Goal: Contribute content

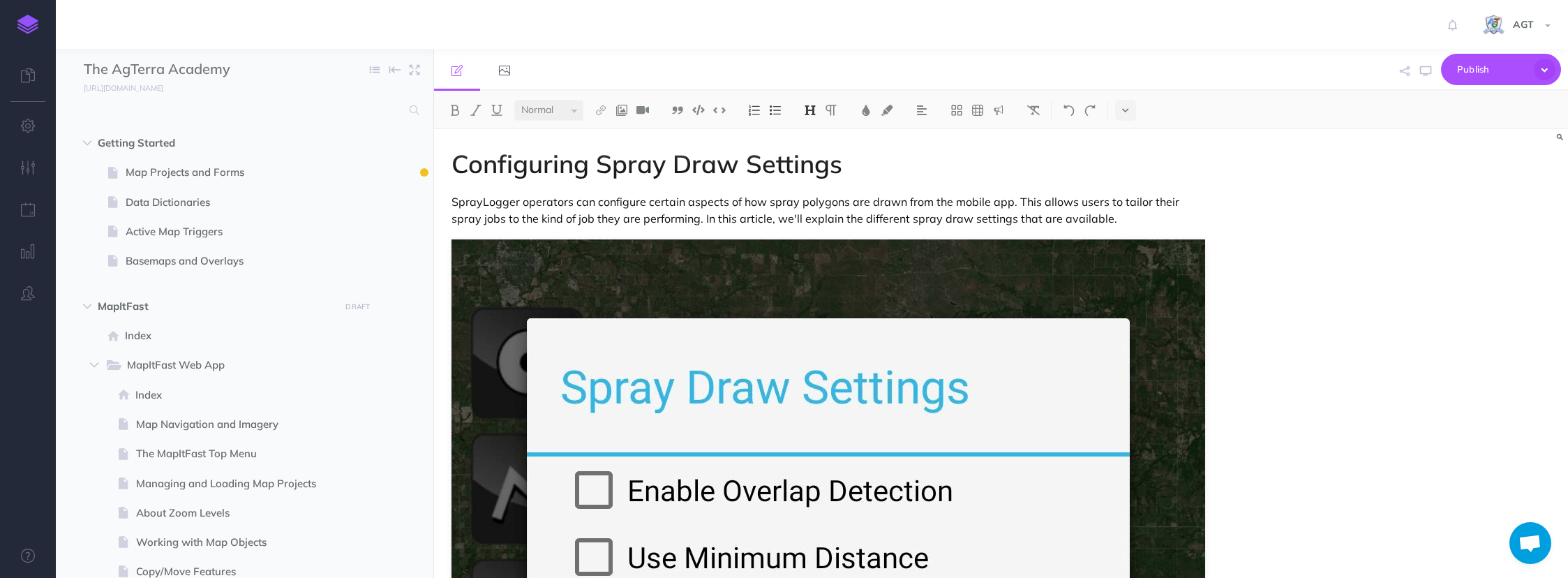
select select "null"
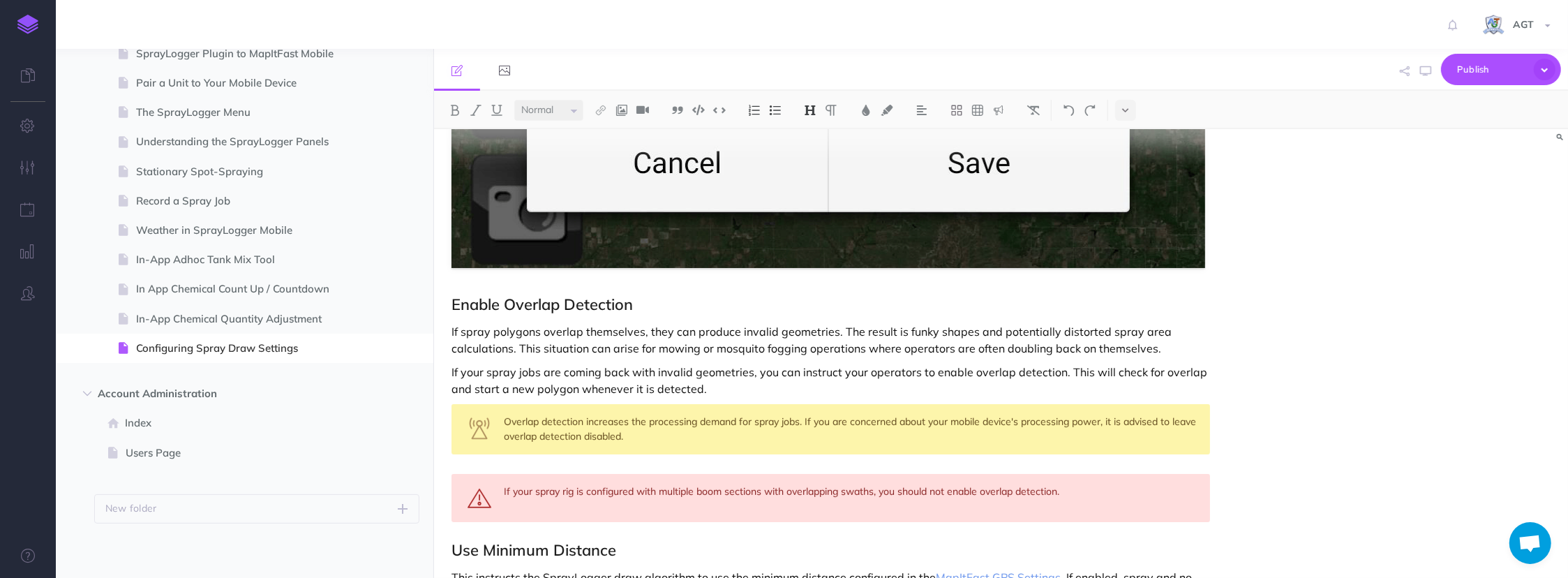
scroll to position [570, 0]
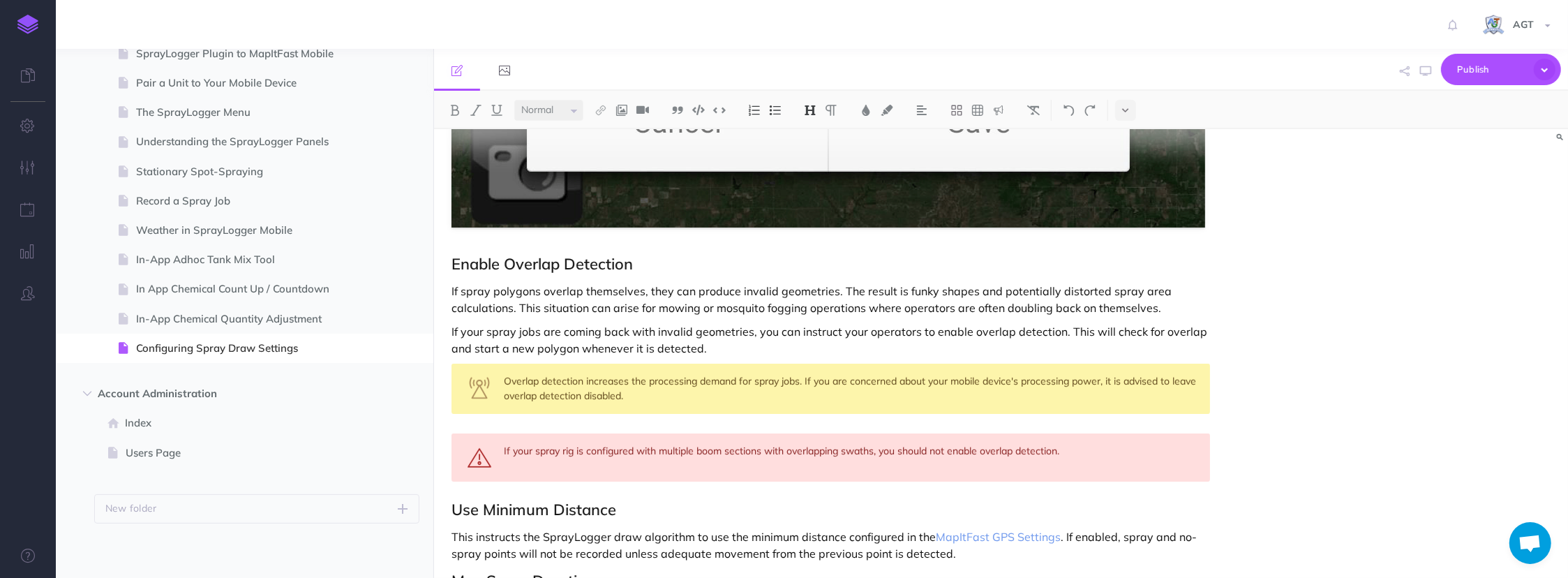
click at [1235, 399] on div "Configuring Spray Draw Settings SprayLogger operators can configure certain asp…" at bounding box center [1001, 353] width 1134 height 449
click at [1217, 406] on div "Configuring Spray Draw Settings SprayLogger operators can configure certain asp…" at bounding box center [831, 184] width 795 height 1252
click at [1173, 427] on div "Configuring Spray Draw Settings SprayLogger operators can configure certain asp…" at bounding box center [831, 184] width 795 height 1252
click at [458, 475] on div "If your spray rig is configured with multiple boom sections with overlapping sw…" at bounding box center [831, 457] width 760 height 48
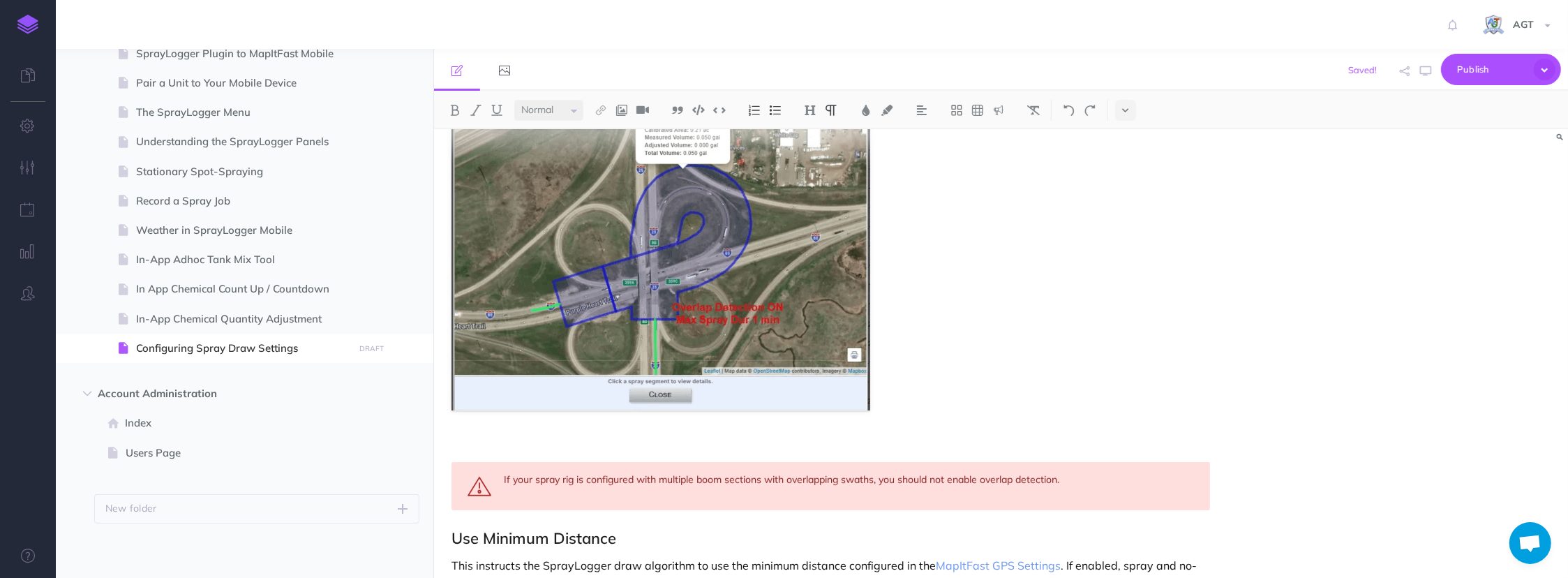
scroll to position [760, 0]
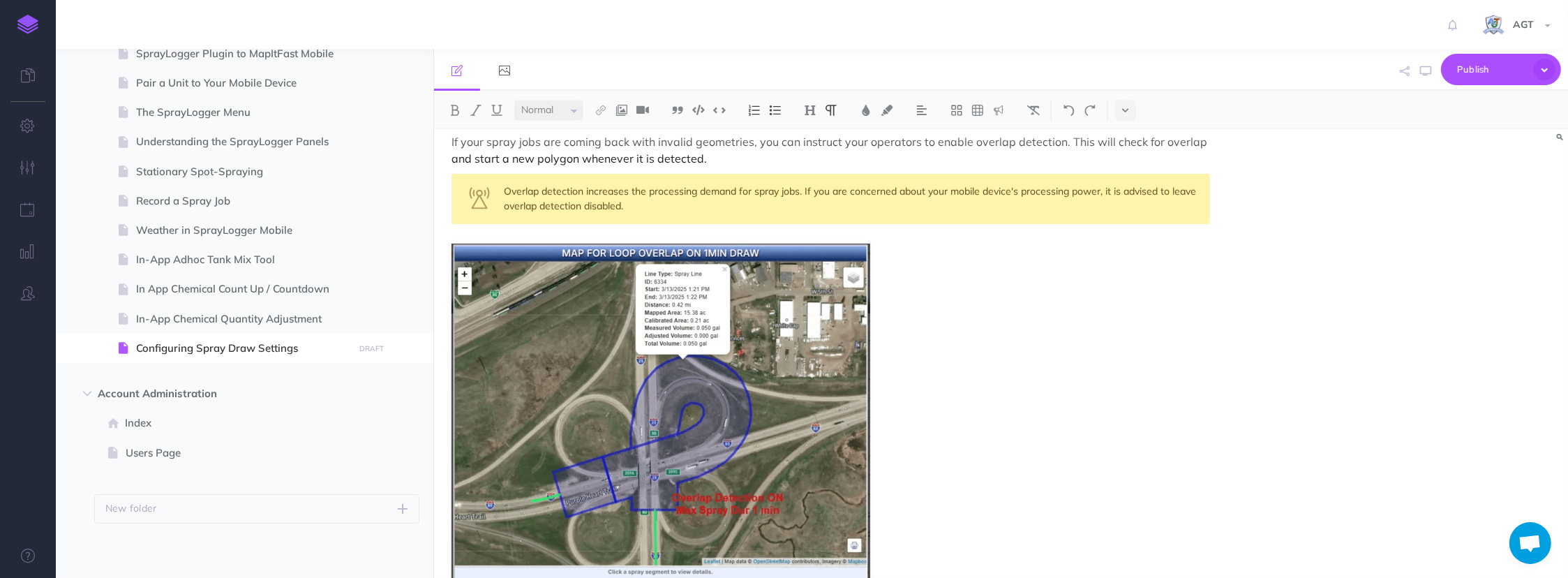
click at [921, 480] on figure at bounding box center [831, 422] width 760 height 357
click at [817, 372] on img at bounding box center [661, 422] width 419 height 357
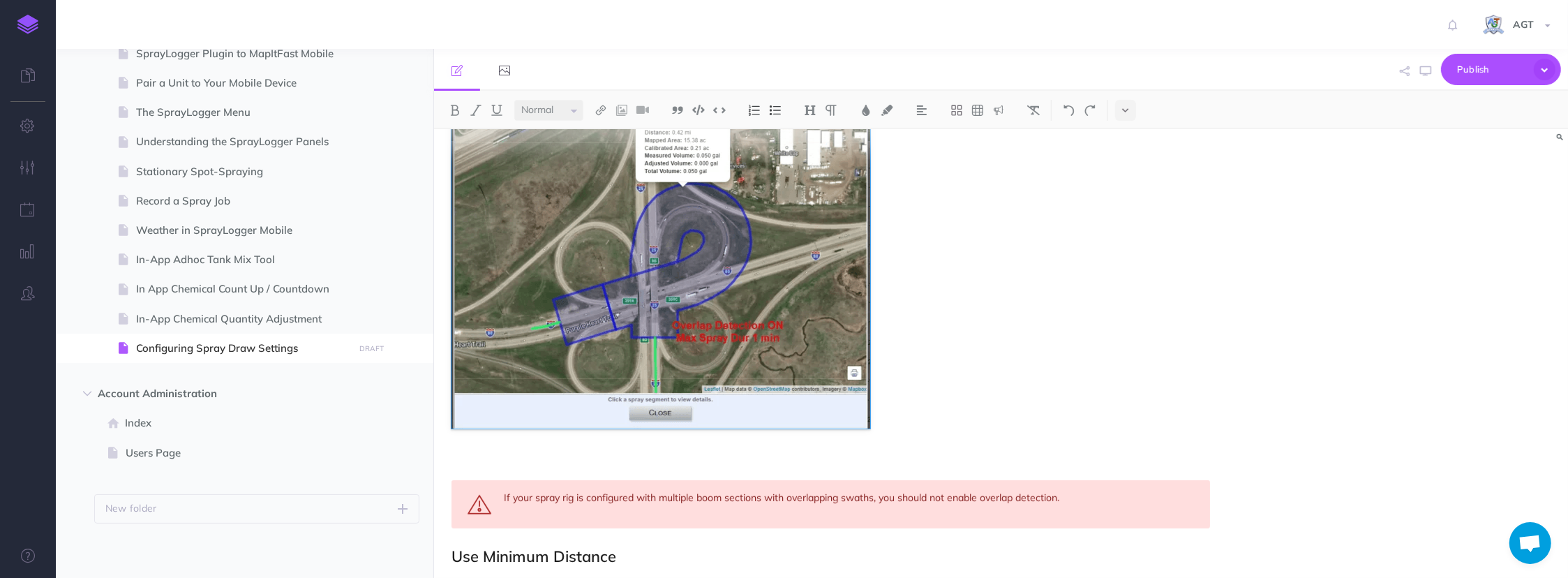
scroll to position [950, 0]
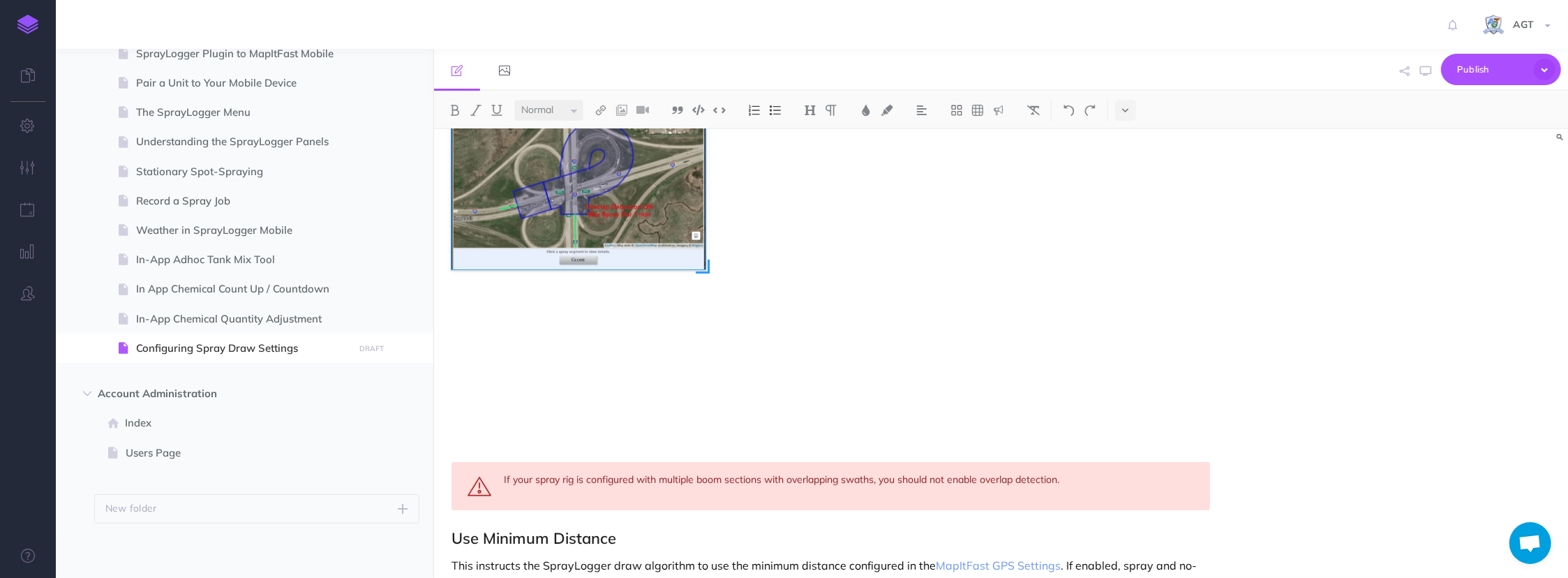
drag, startPoint x: 865, startPoint y: 409, endPoint x: 700, endPoint y: 263, distance: 220.3
click at [700, 263] on span at bounding box center [703, 266] width 14 height 14
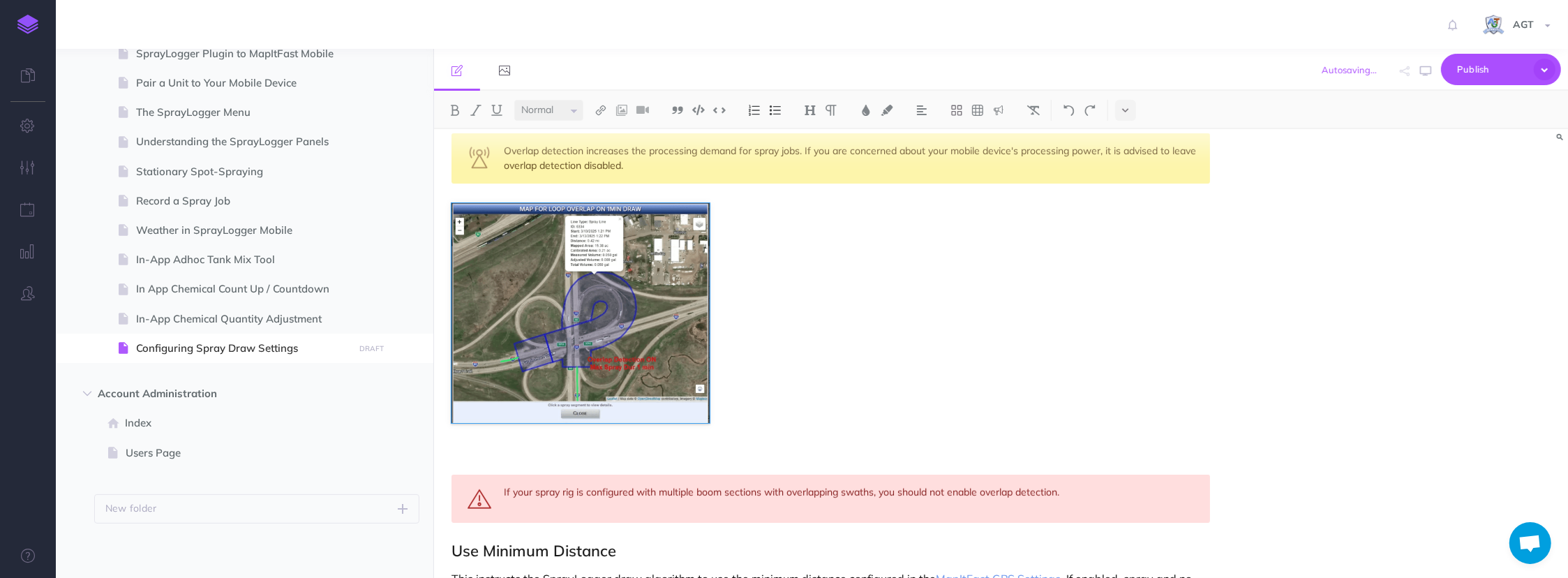
scroll to position [814, 0]
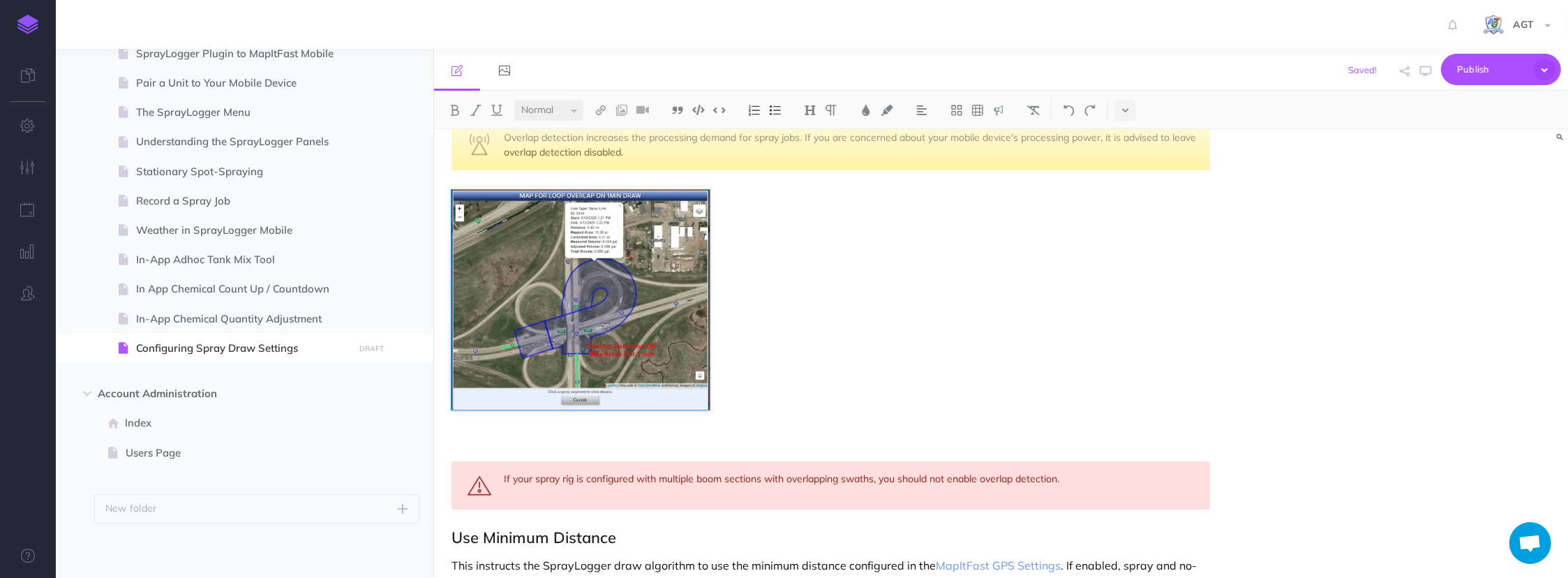
click at [772, 357] on div "Configuring Spray Draw Settings SprayLogger operators can configure certain asp…" at bounding box center [831, 77] width 795 height 1525
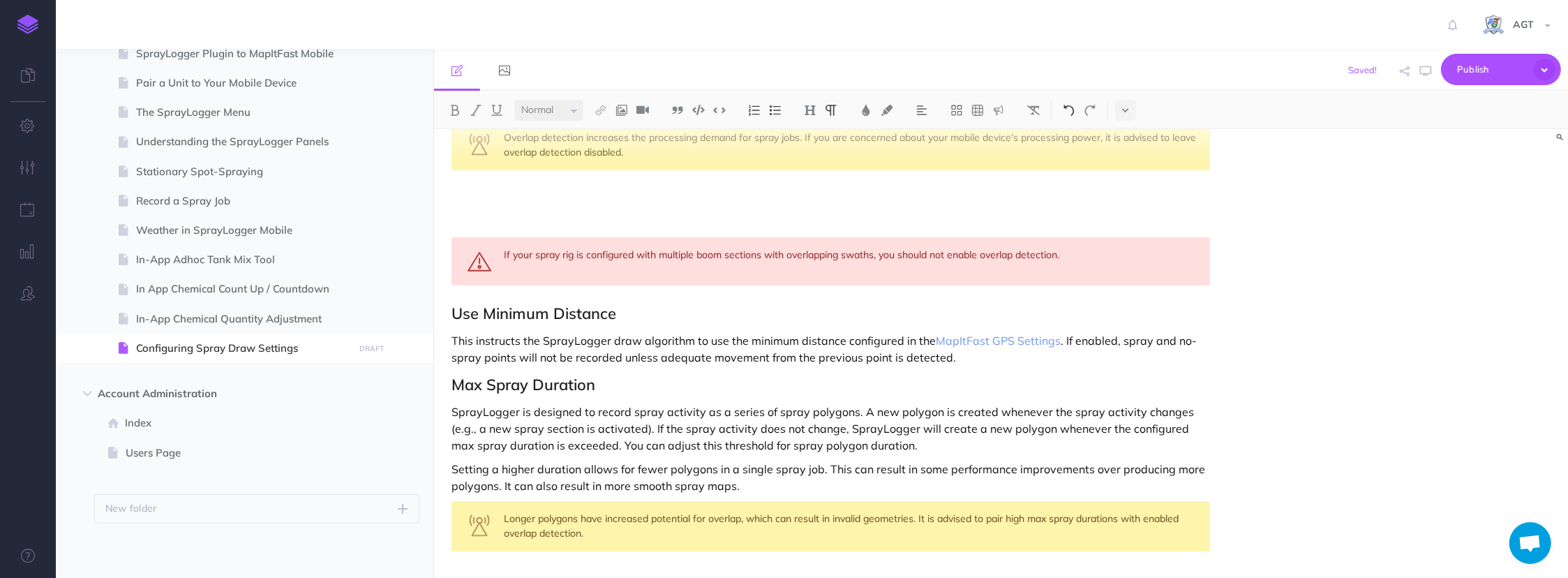
click at [1068, 108] on img at bounding box center [1069, 110] width 13 height 12
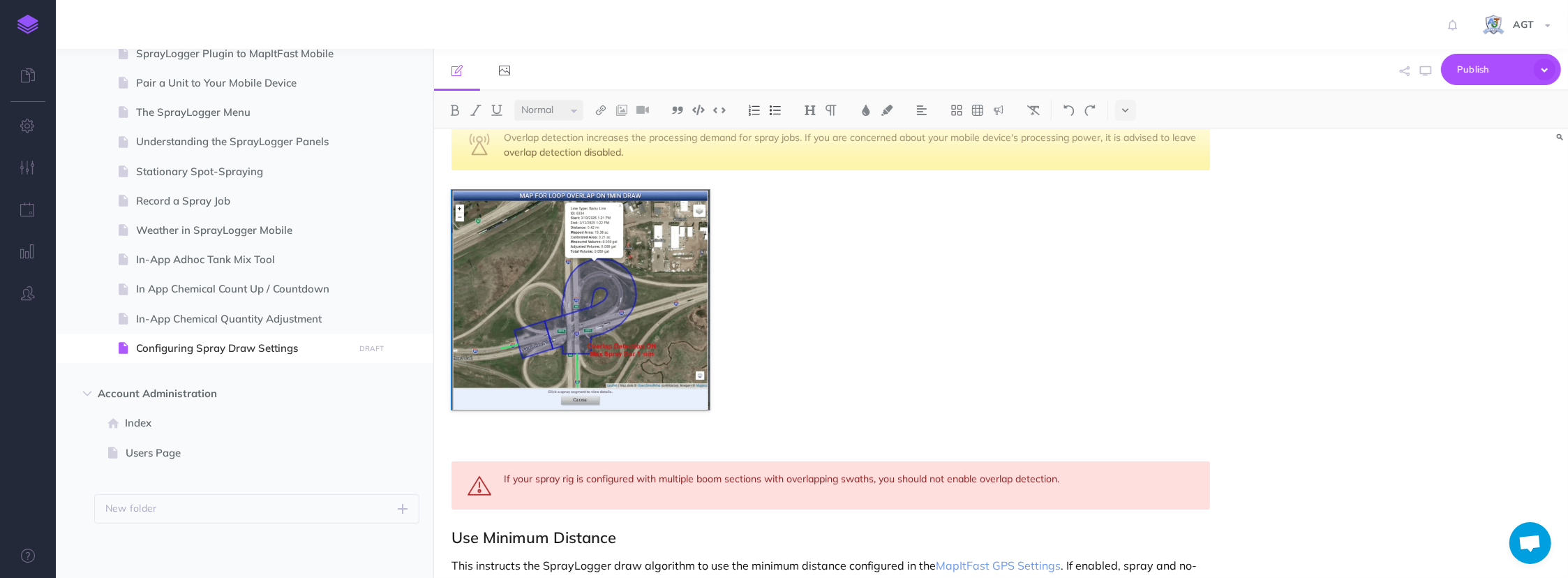
click at [774, 394] on div "Configuring Spray Draw Settings SprayLogger operators can configure certain asp…" at bounding box center [831, 77] width 795 height 1525
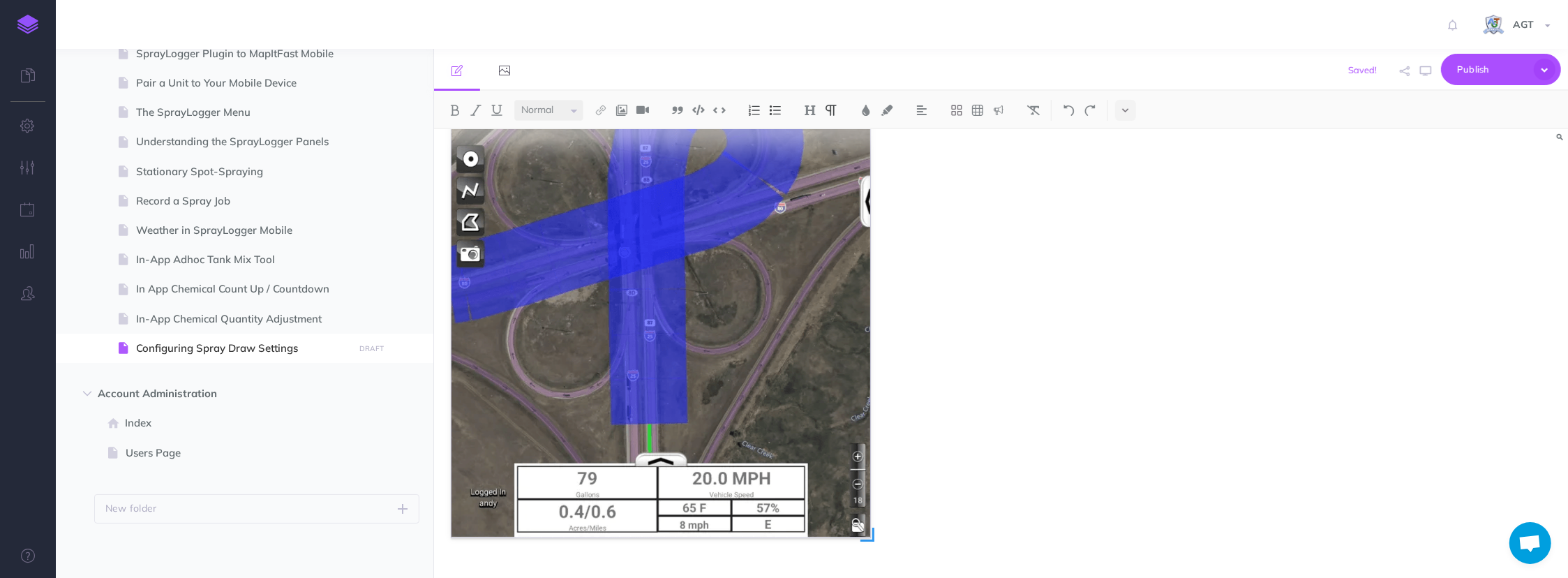
scroll to position [1005, 0]
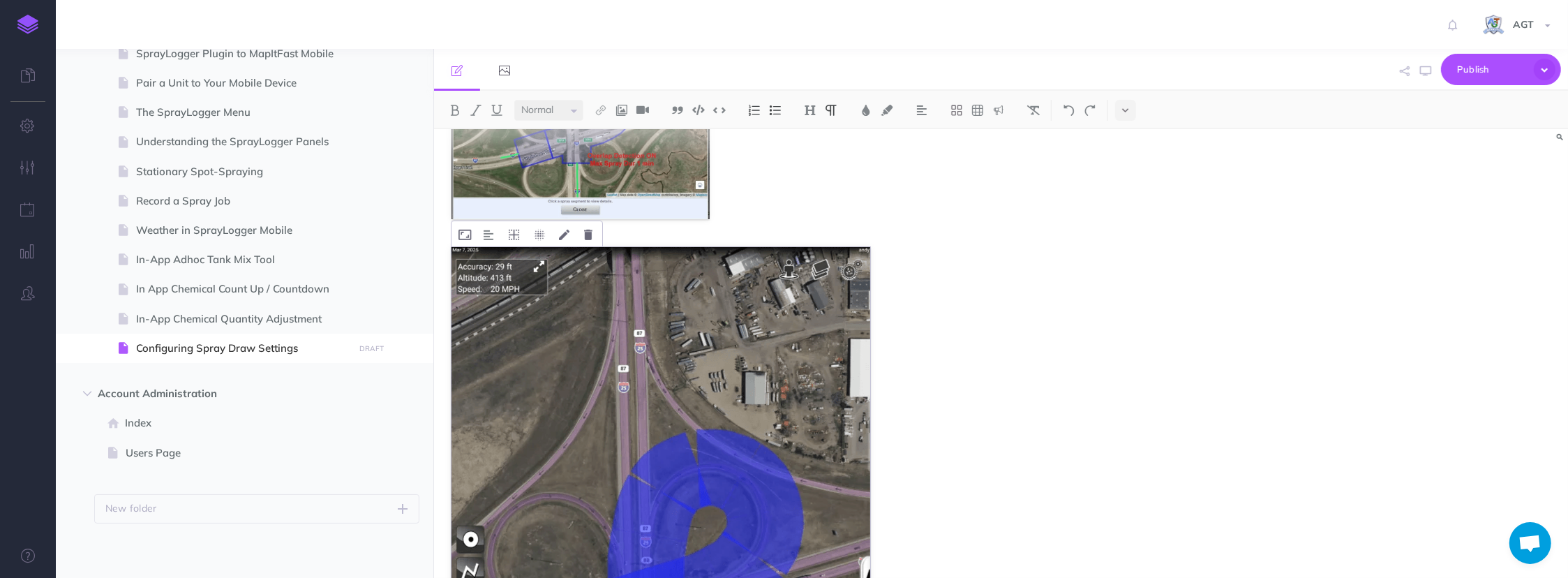
click at [827, 372] on img at bounding box center [661, 582] width 419 height 671
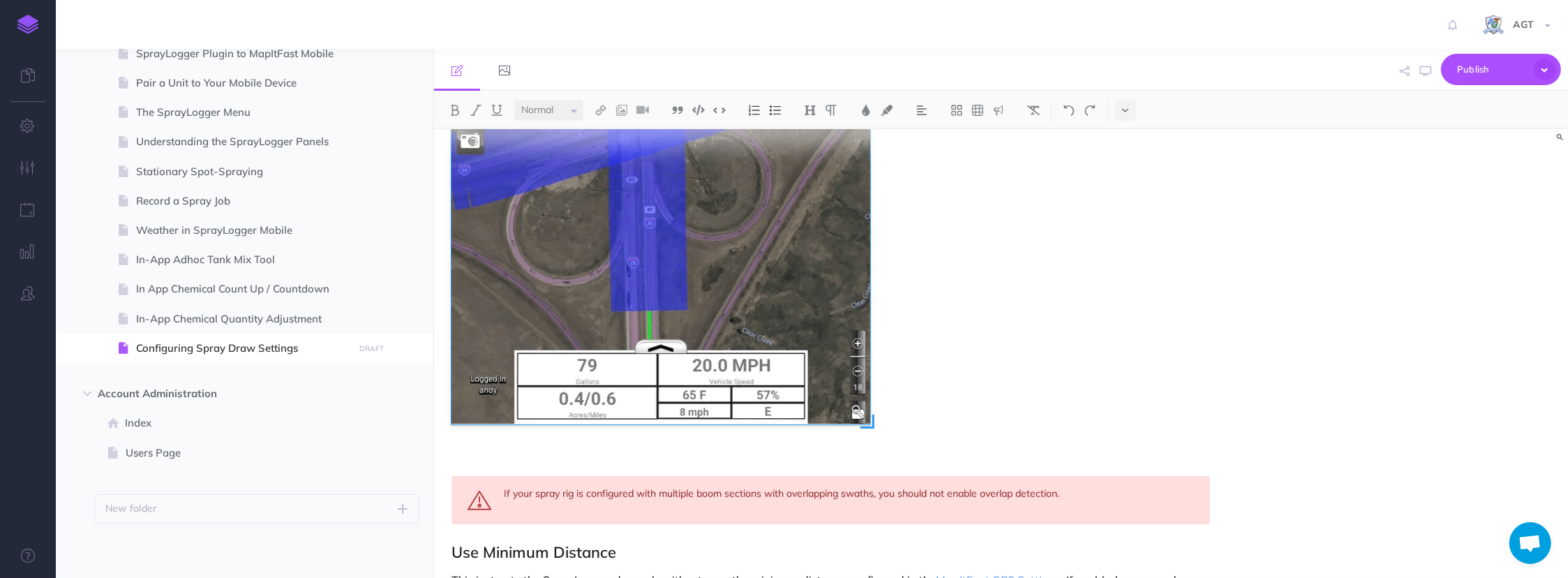
scroll to position [1575, 0]
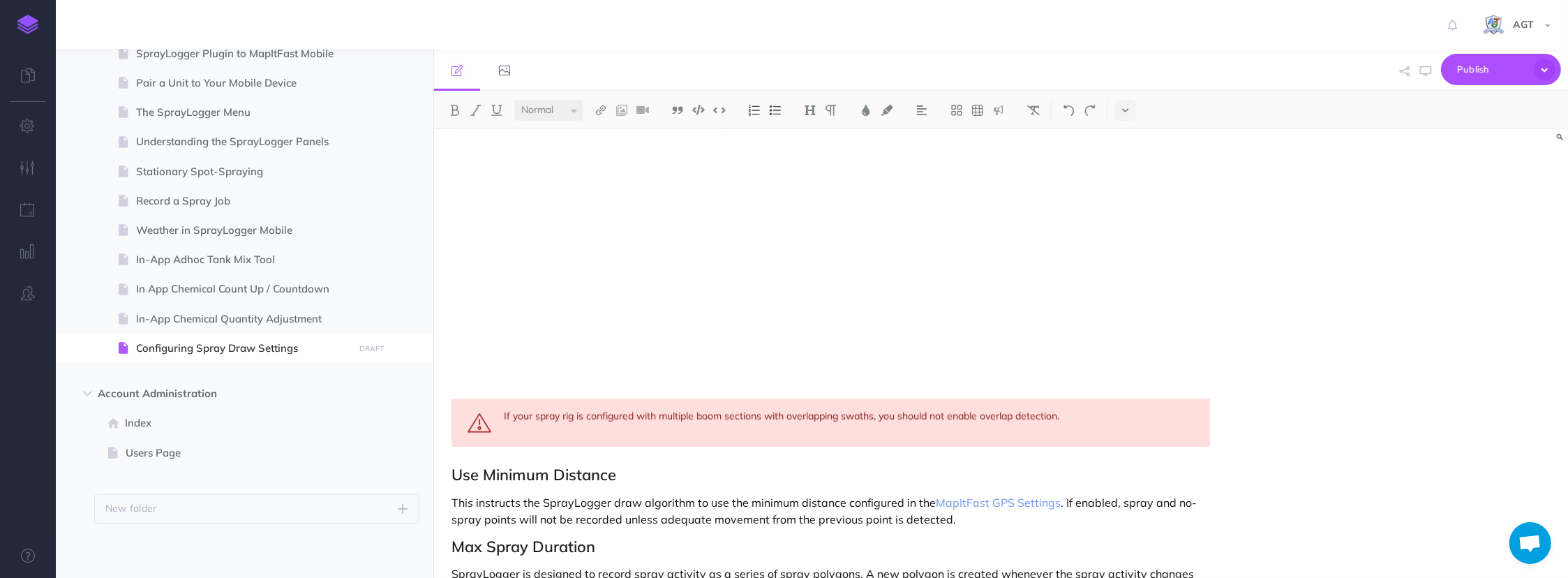
drag, startPoint x: 868, startPoint y: 348, endPoint x: 729, endPoint y: 202, distance: 201.6
click at [729, 202] on div at bounding box center [661, 12] width 419 height 671
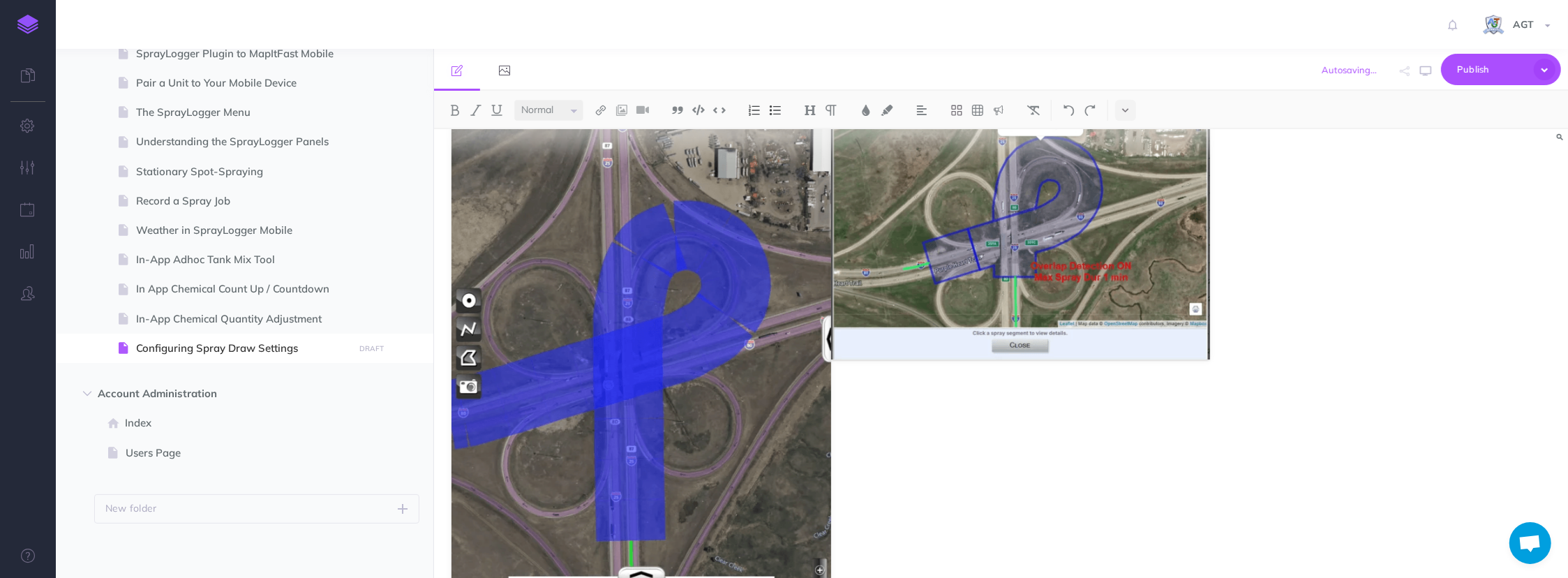
scroll to position [962, 0]
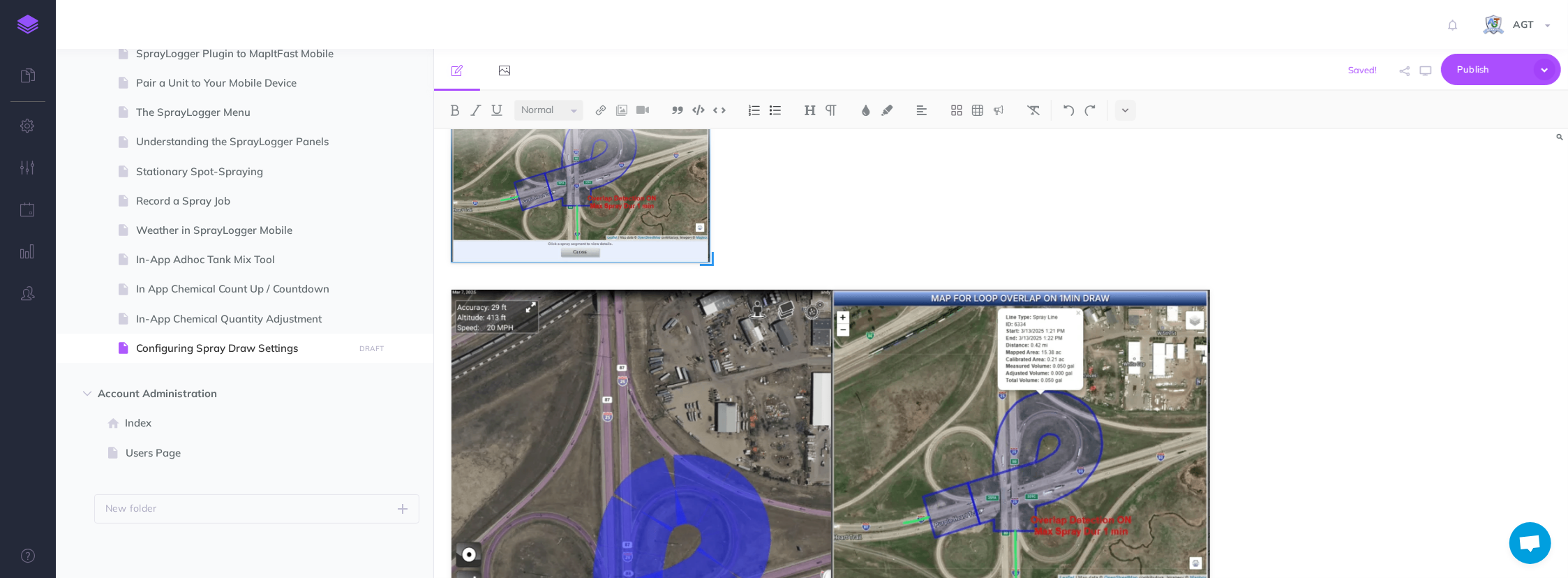
click at [658, 214] on img at bounding box center [580, 151] width 258 height 220
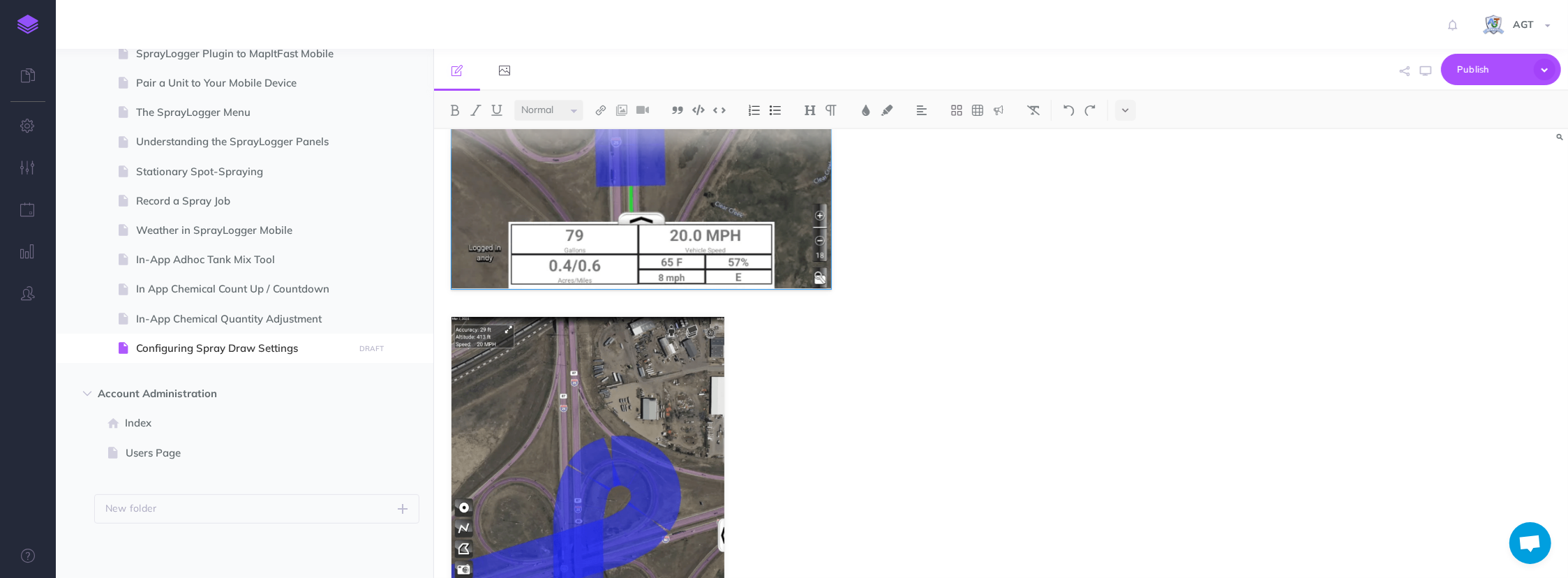
scroll to position [1417, 0]
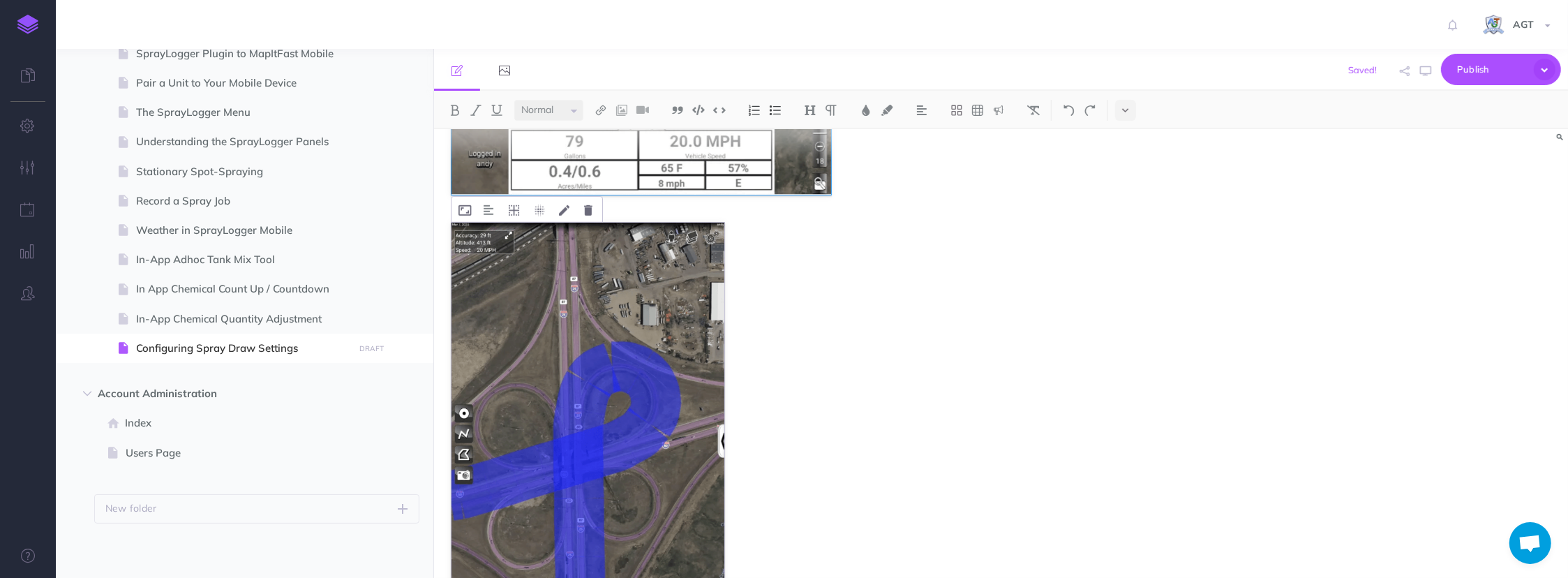
click at [548, 436] on img at bounding box center [588, 441] width 273 height 437
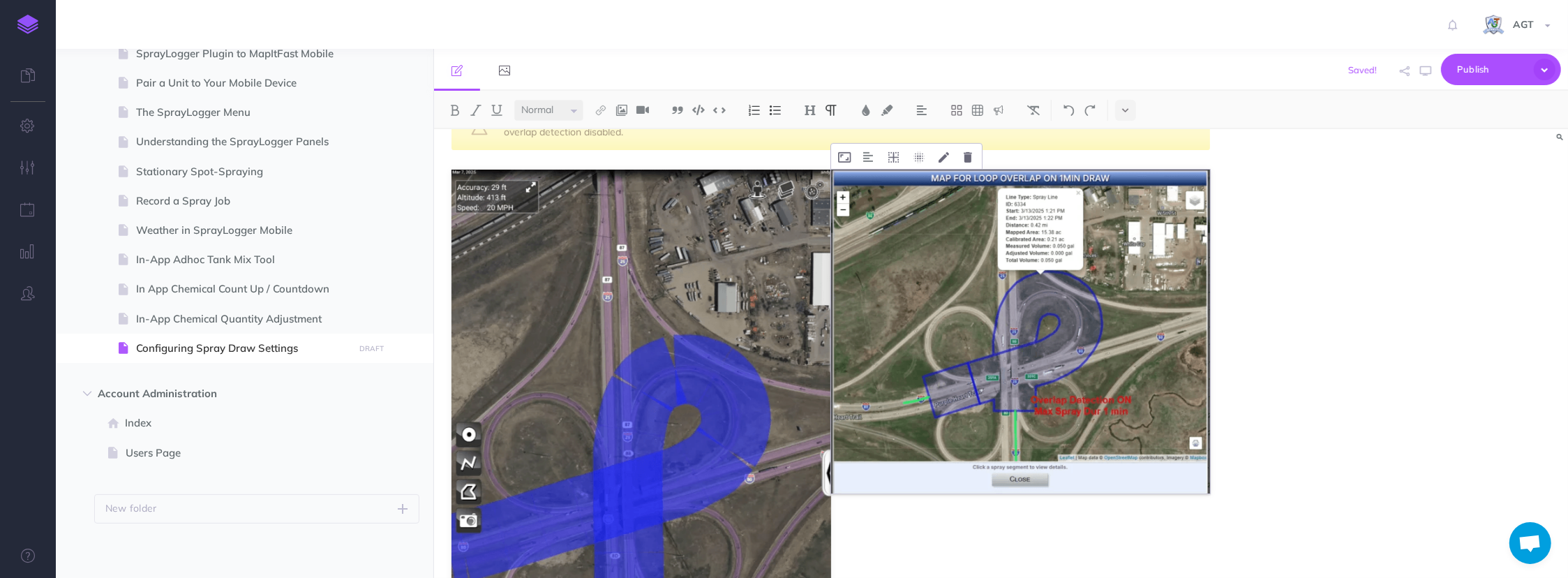
scroll to position [846, 0]
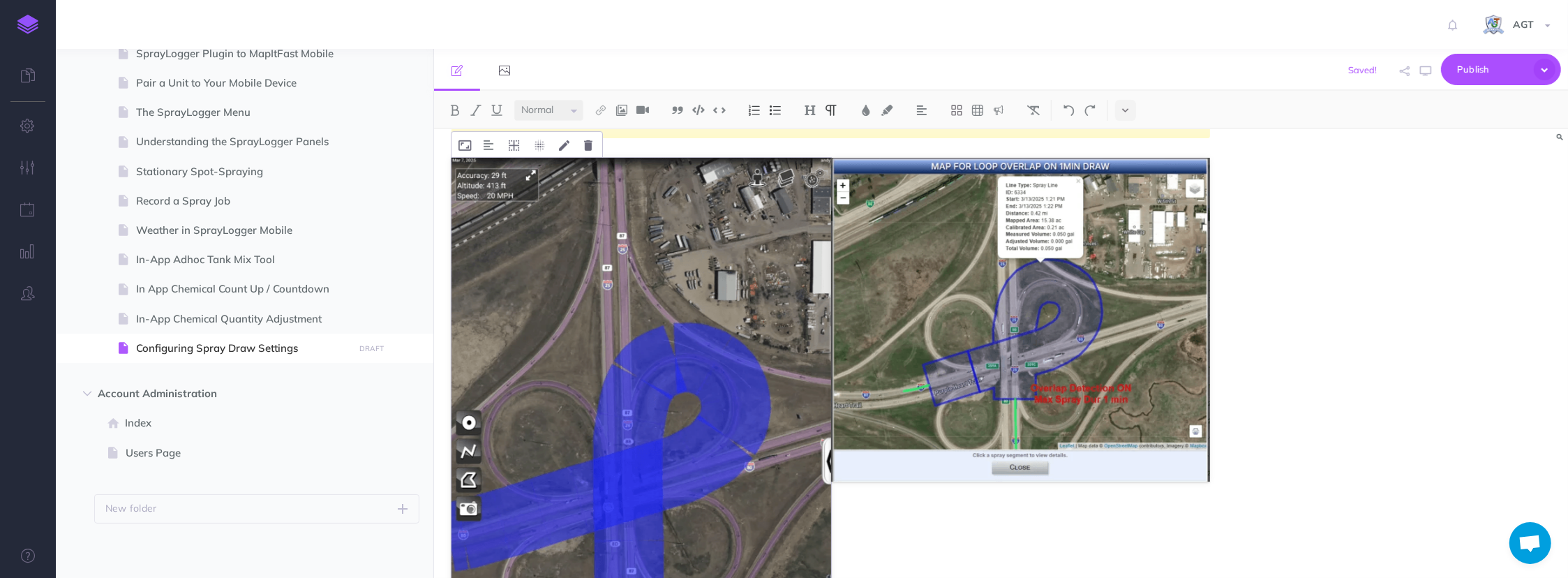
click at [742, 304] on img at bounding box center [641, 461] width 379 height 608
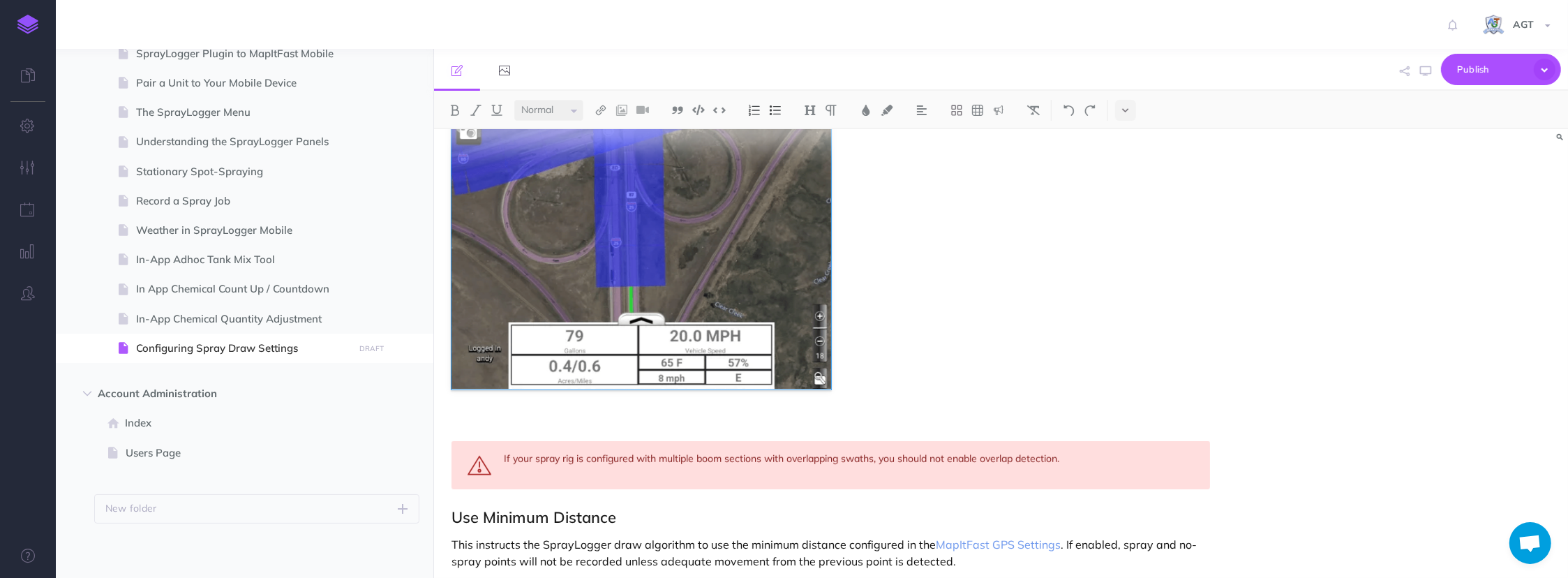
scroll to position [1227, 0]
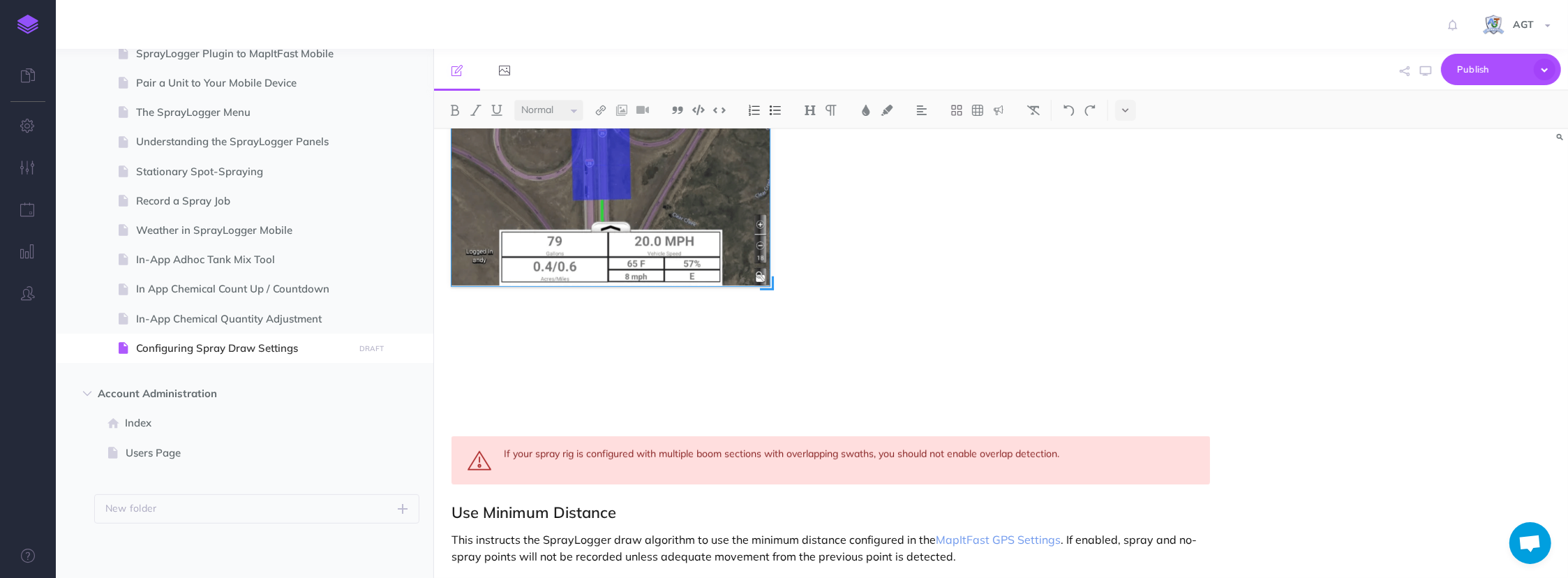
drag, startPoint x: 829, startPoint y: 384, endPoint x: 768, endPoint y: 261, distance: 137.3
click at [768, 261] on div at bounding box center [611, 32] width 319 height 509
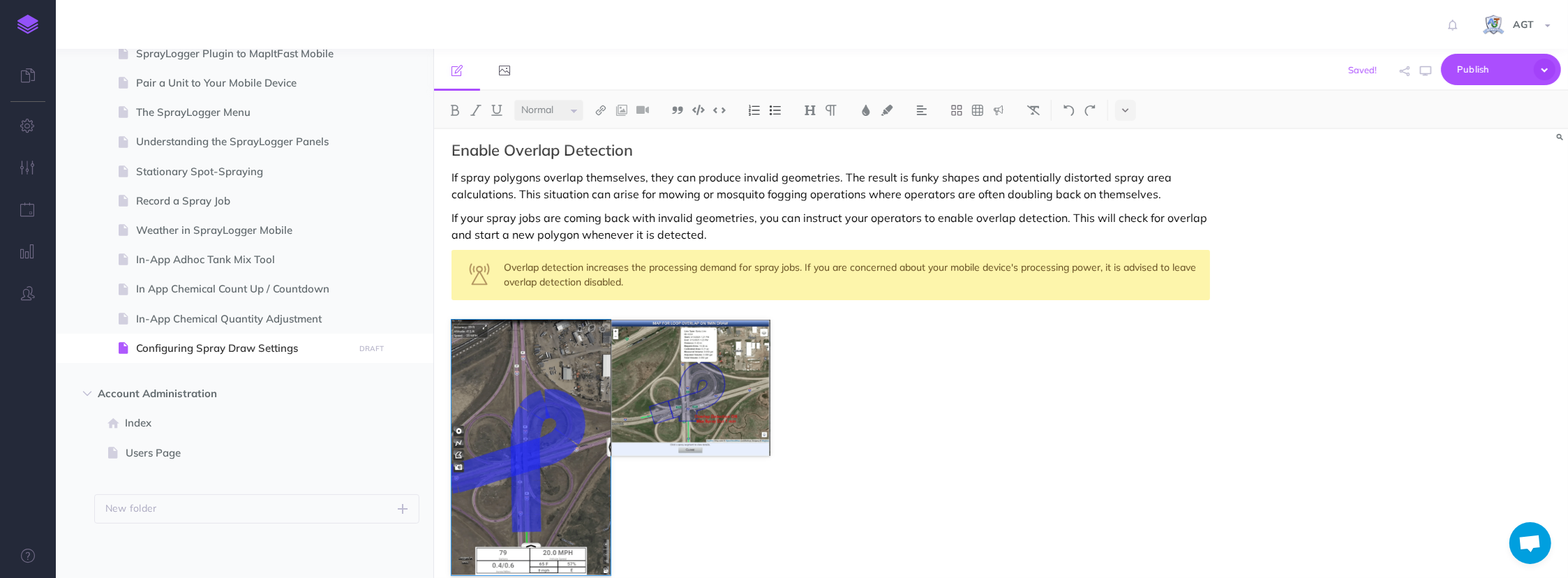
scroll to position [875, 0]
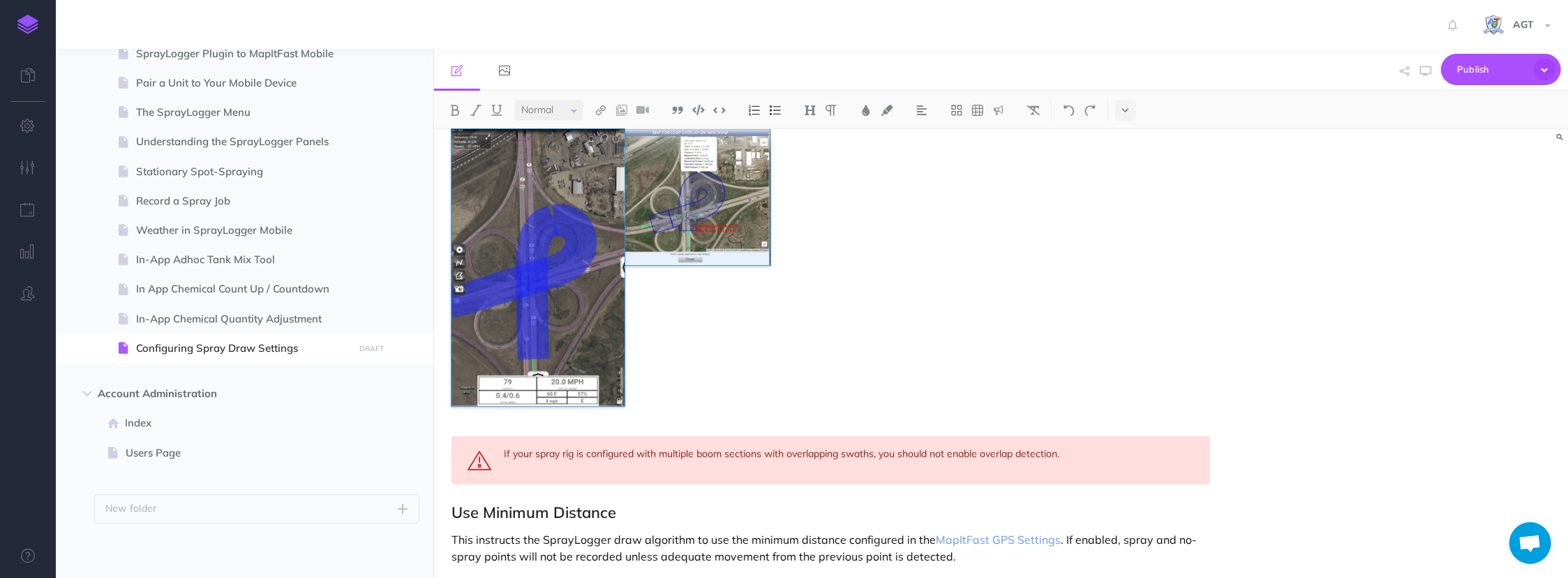
drag, startPoint x: 761, startPoint y: 376, endPoint x: 774, endPoint y: 391, distance: 19.8
click at [774, 391] on div "Configuring Spray Draw Settings SprayLogger operators can configure certain asp…" at bounding box center [831, 34] width 795 height 1560
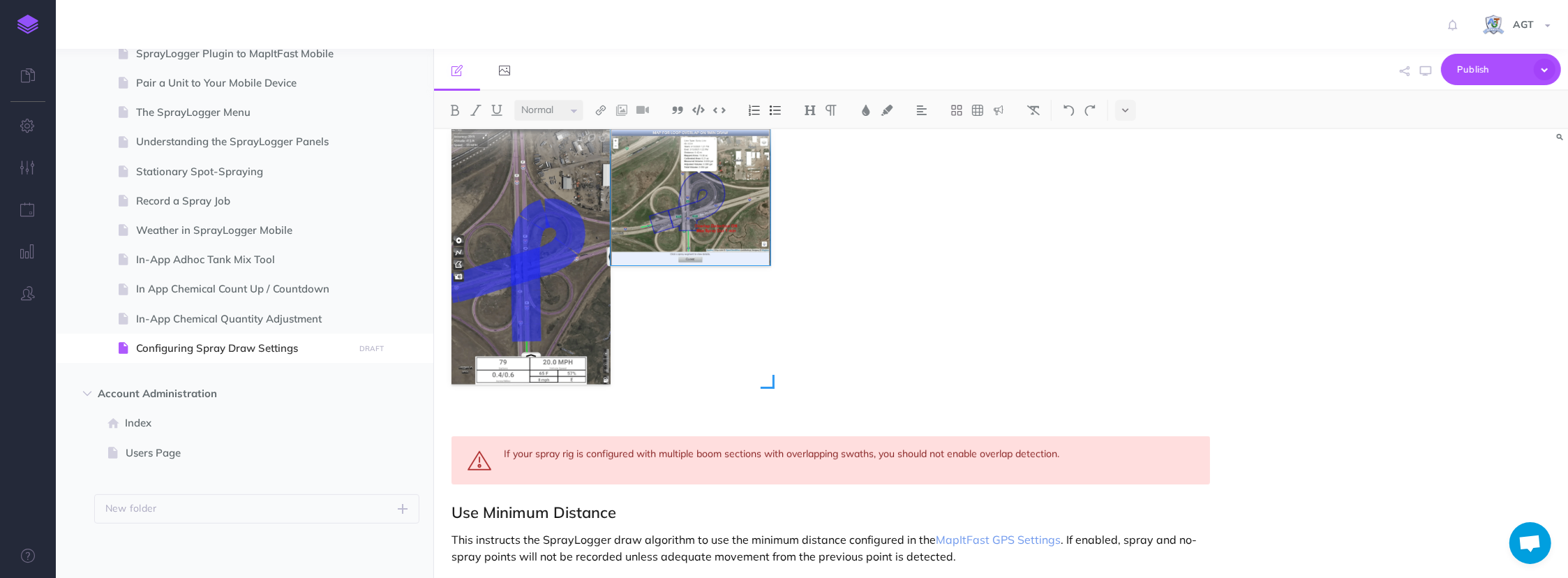
click at [747, 238] on img at bounding box center [690, 197] width 159 height 136
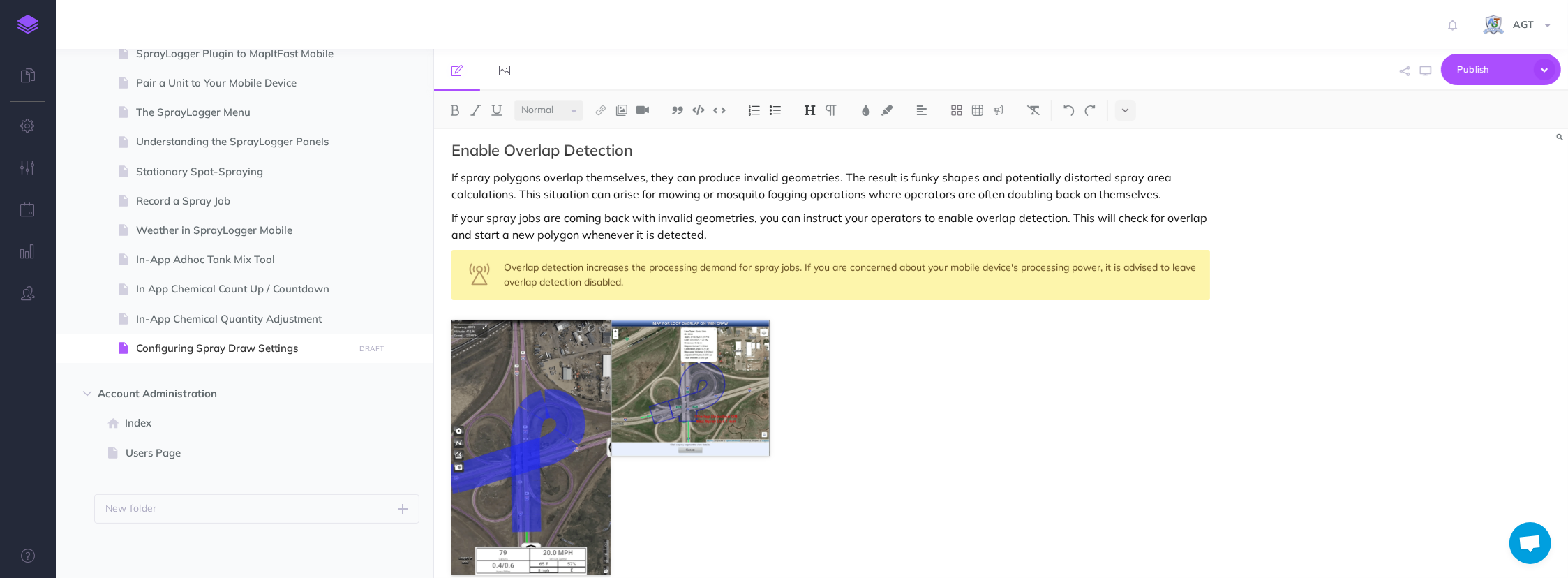
click at [843, 399] on div "Configuring Spray Draw Settings SprayLogger operators can configure certain asp…" at bounding box center [831, 225] width 795 height 1560
click at [732, 402] on img at bounding box center [690, 387] width 159 height 136
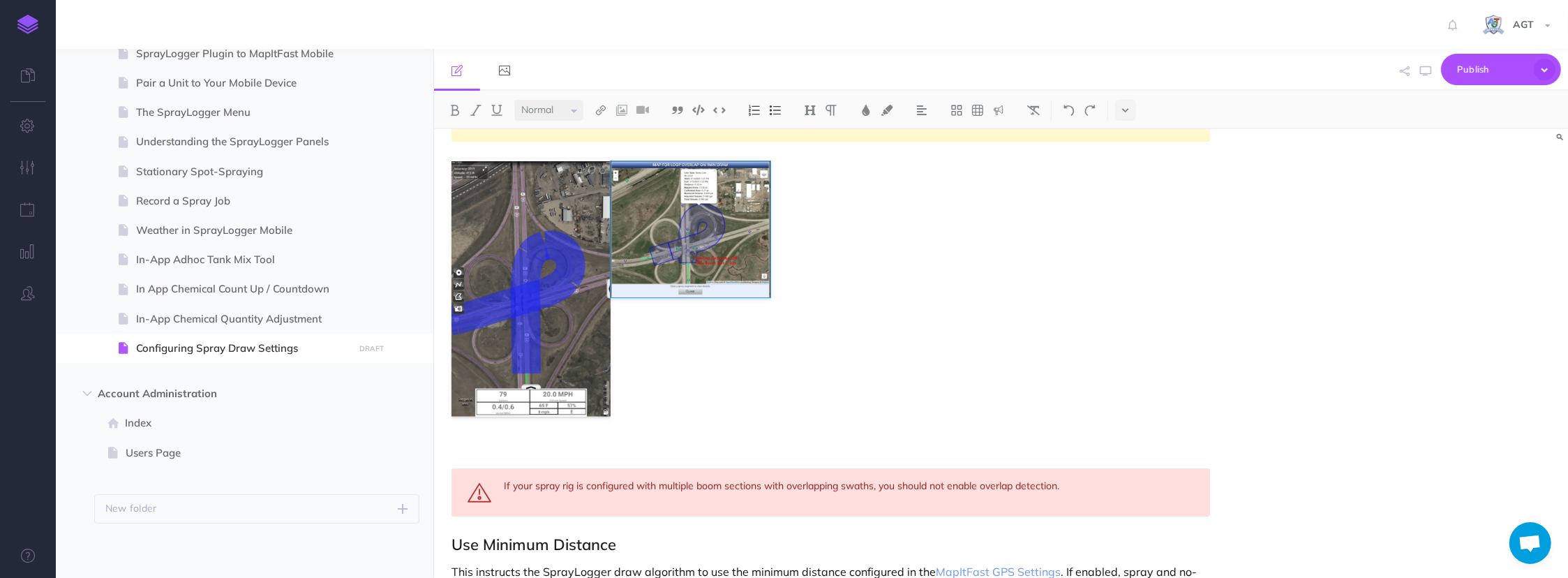
scroll to position [875, 0]
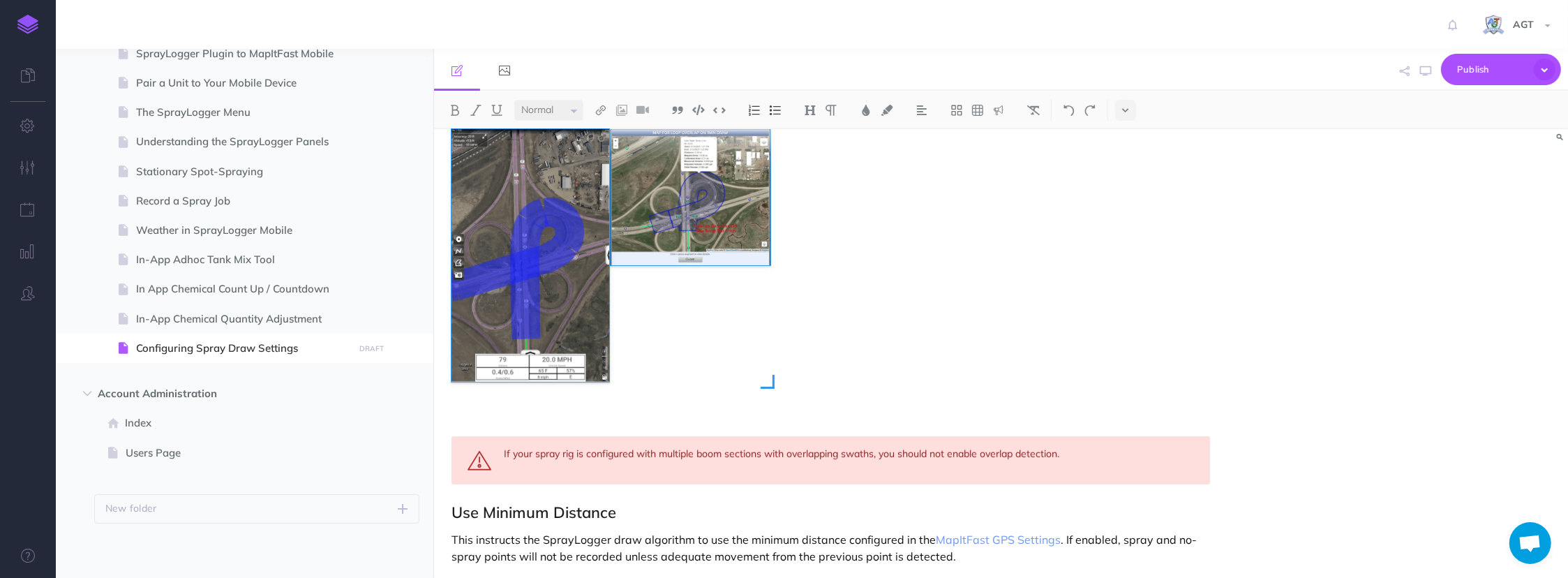
click at [770, 383] on span at bounding box center [768, 381] width 14 height 14
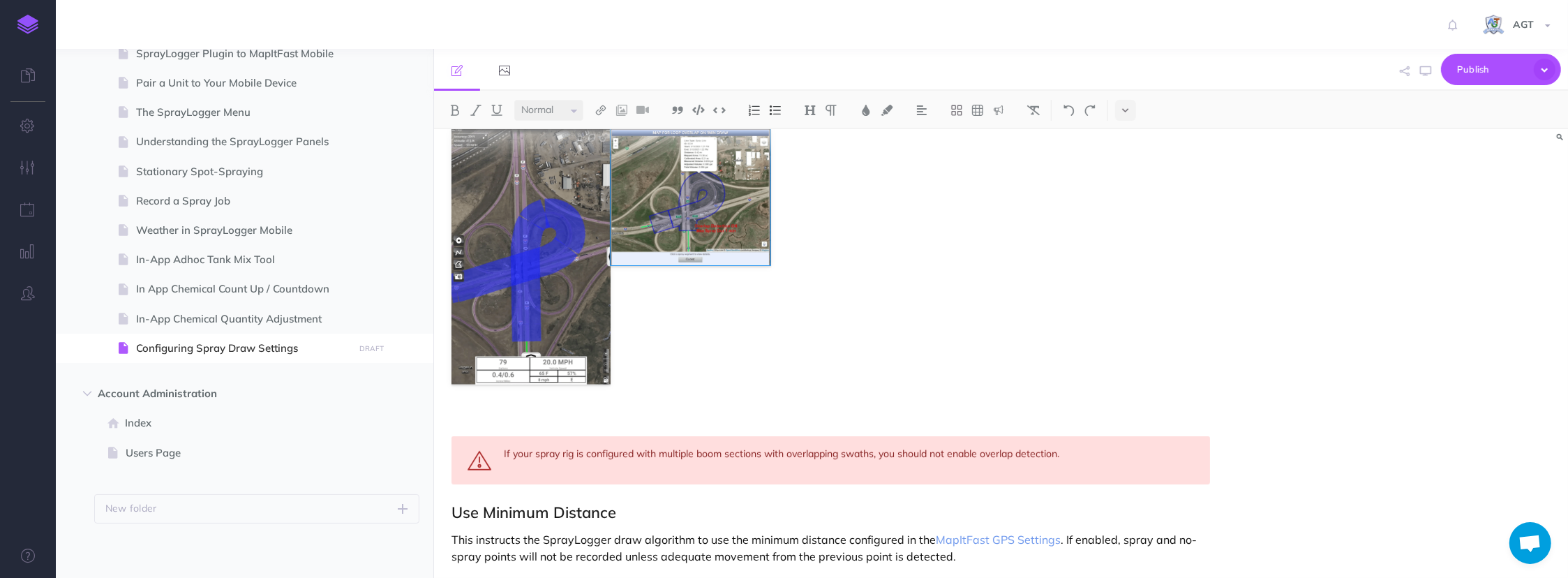
click at [830, 321] on div "Configuring Spray Draw Settings SprayLogger operators can configure certain asp…" at bounding box center [831, 34] width 795 height 1560
click at [795, 340] on div "Configuring Spray Draw Settings SprayLogger operators can configure certain asp…" at bounding box center [831, 34] width 795 height 1560
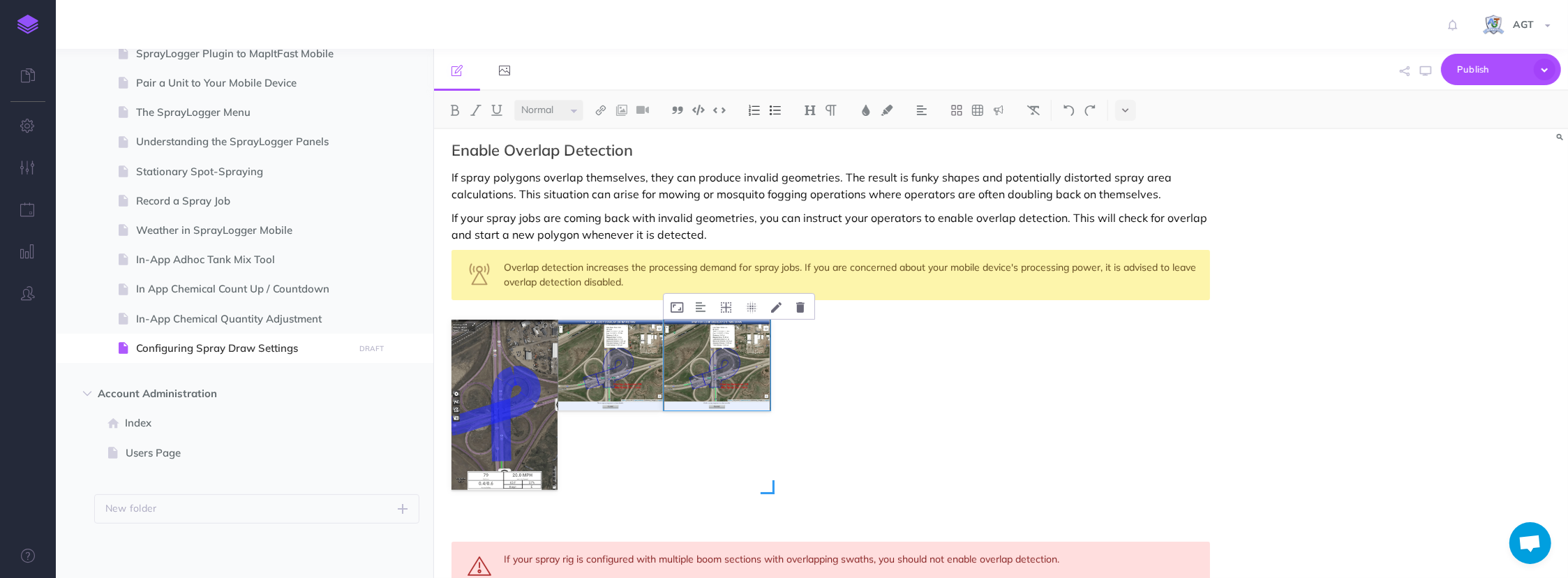
scroll to position [728, 0]
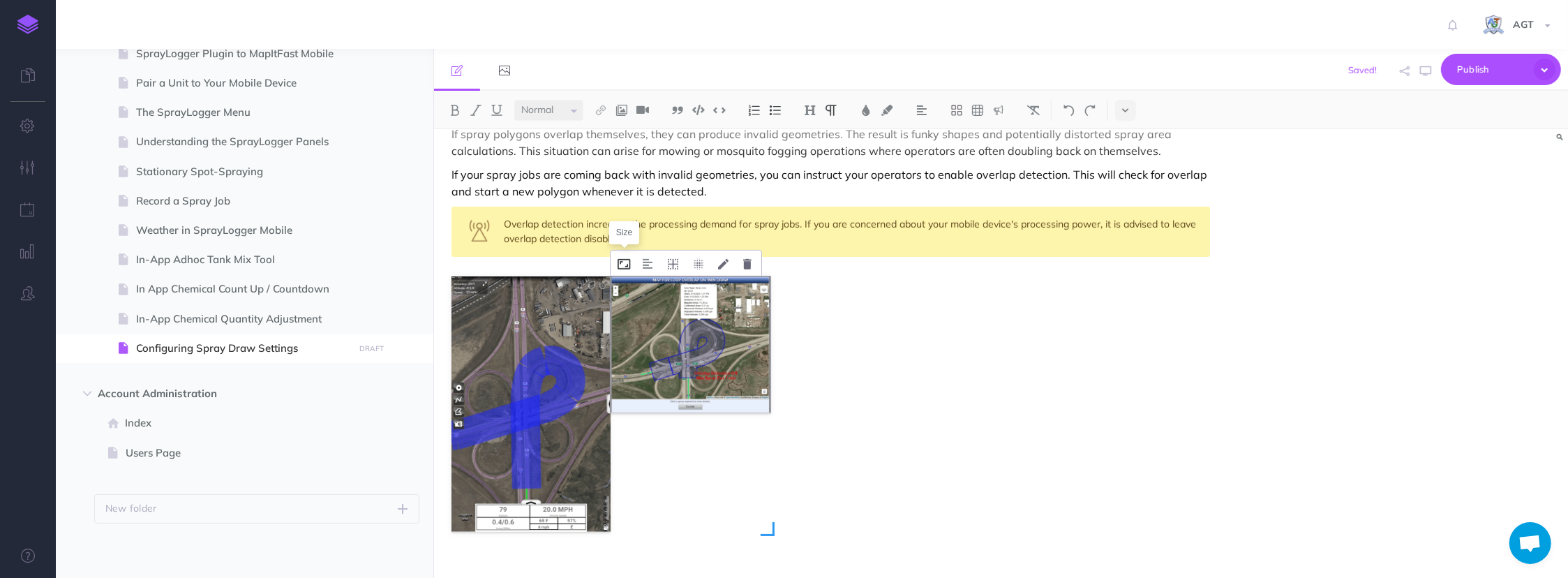
click at [622, 263] on icon at bounding box center [624, 263] width 13 height 11
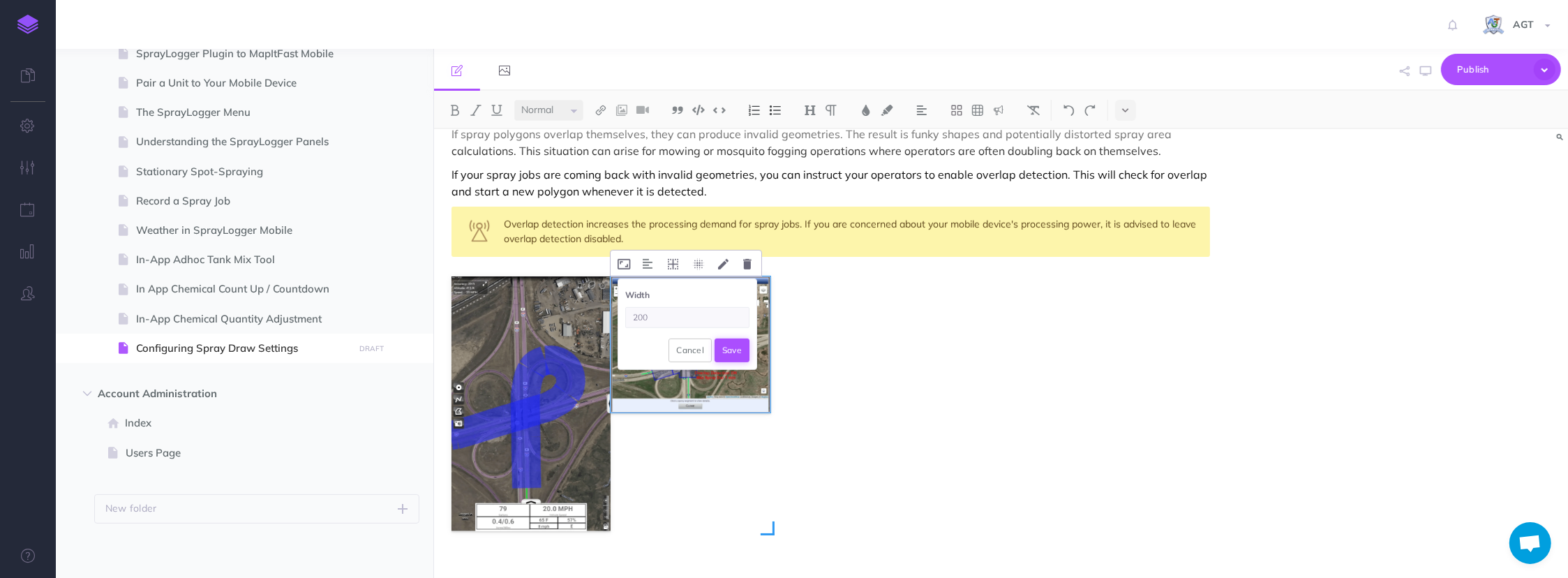
type input "200"
click at [728, 351] on button "Save" at bounding box center [732, 350] width 35 height 24
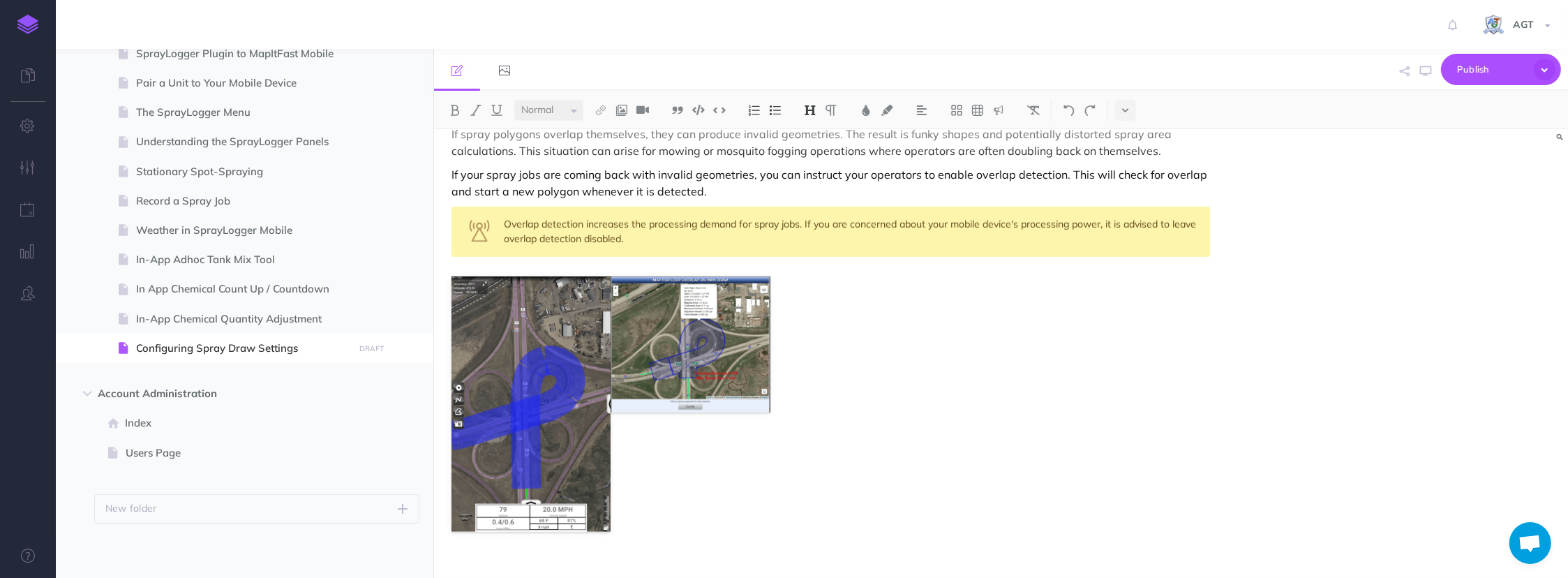
click at [852, 389] on div "Configuring Spray Draw Settings SprayLogger operators can configure certain asp…" at bounding box center [831, 181] width 795 height 1560
click at [719, 376] on img at bounding box center [690, 344] width 159 height 136
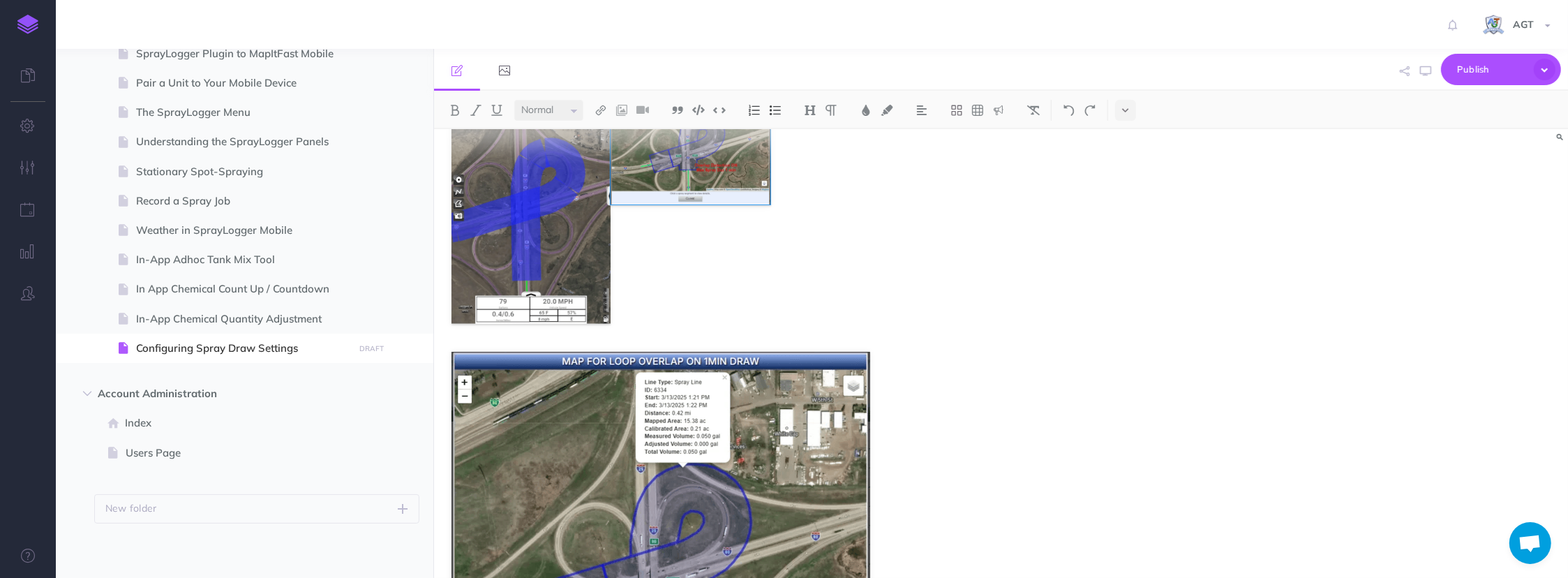
scroll to position [1109, 0]
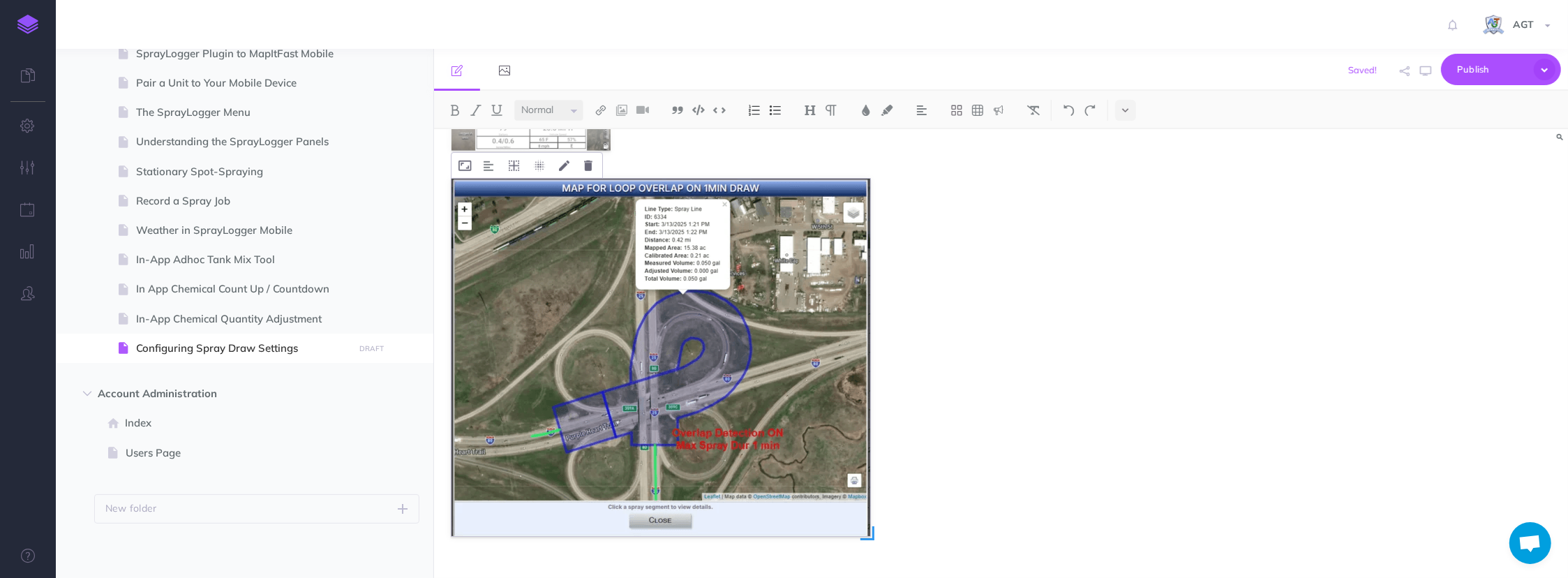
click at [755, 422] on img at bounding box center [661, 357] width 419 height 357
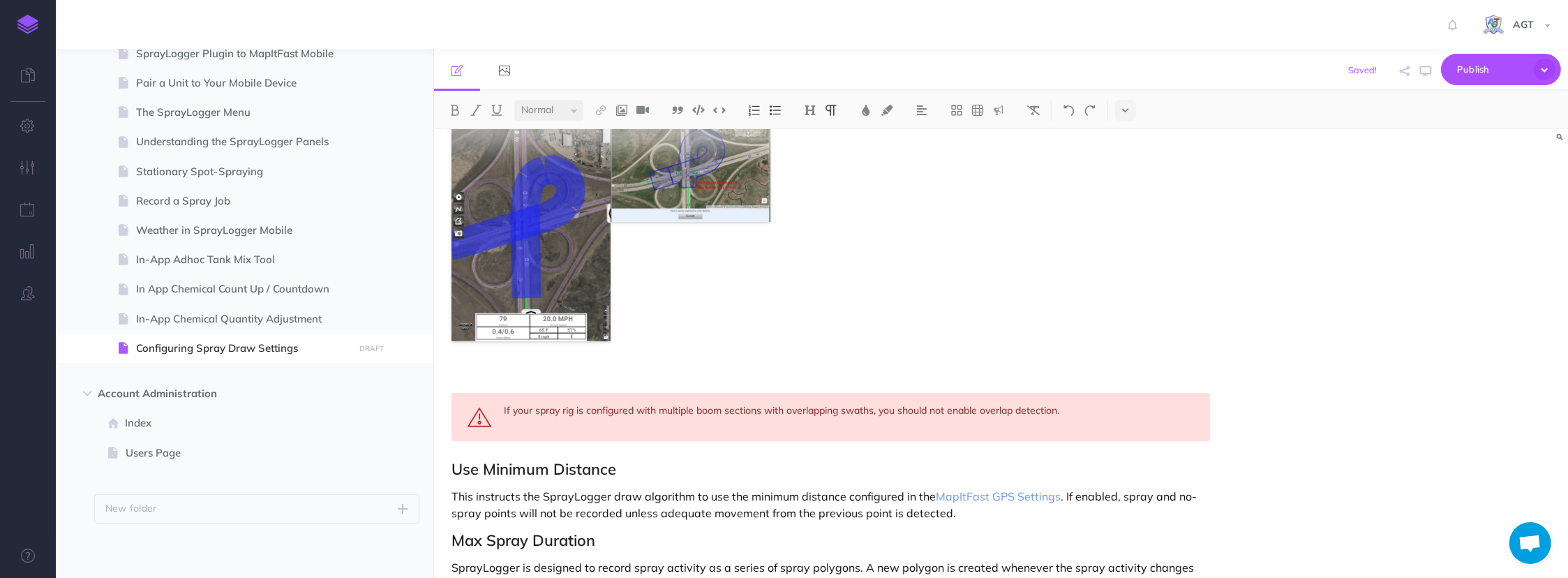
scroll to position [728, 0]
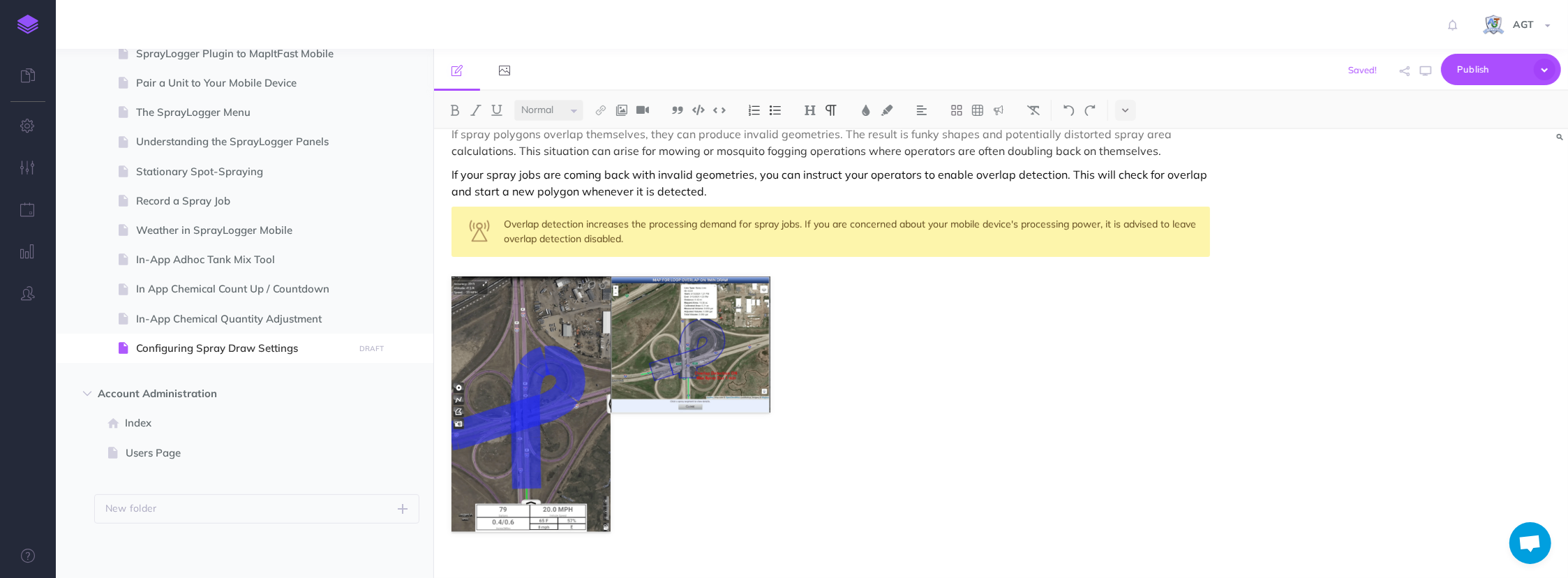
click at [916, 417] on div "Configuring Spray Draw Settings SprayLogger operators can configure certain asp…" at bounding box center [831, 181] width 795 height 1560
click at [1480, 68] on span "Publish" at bounding box center [1493, 69] width 70 height 21
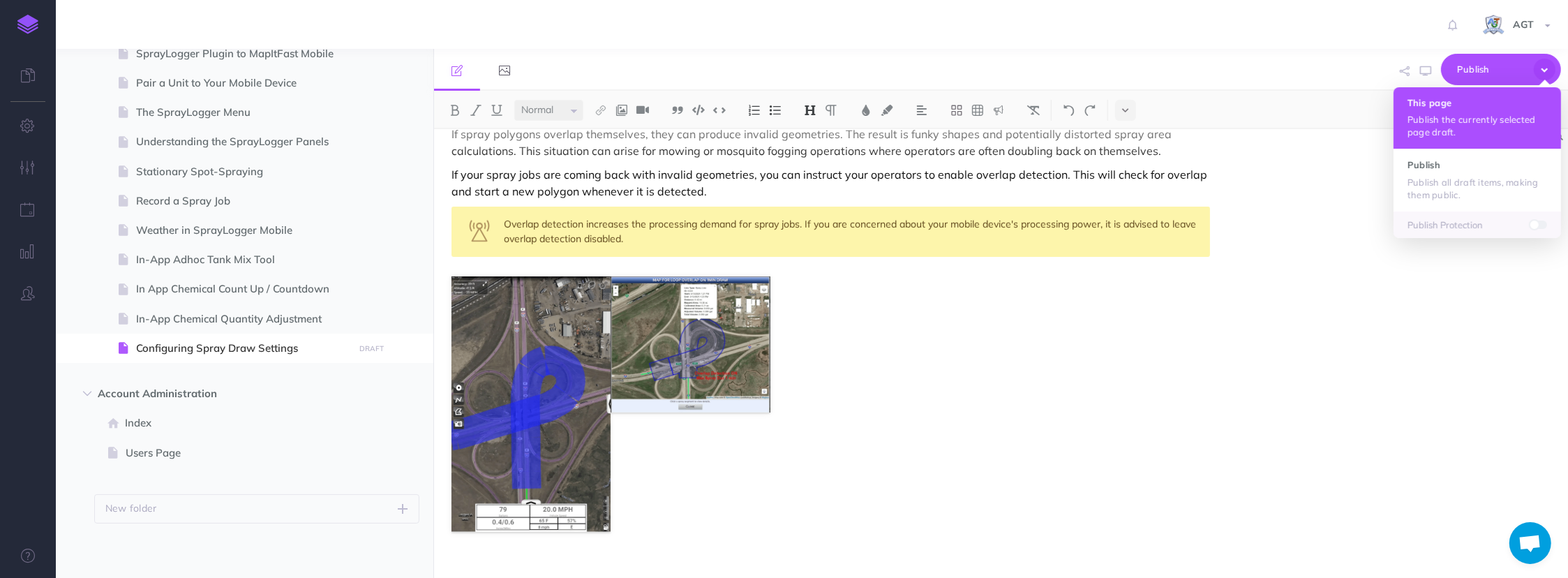
click at [1477, 113] on p "Publish the currently selected page draft." at bounding box center [1477, 125] width 140 height 25
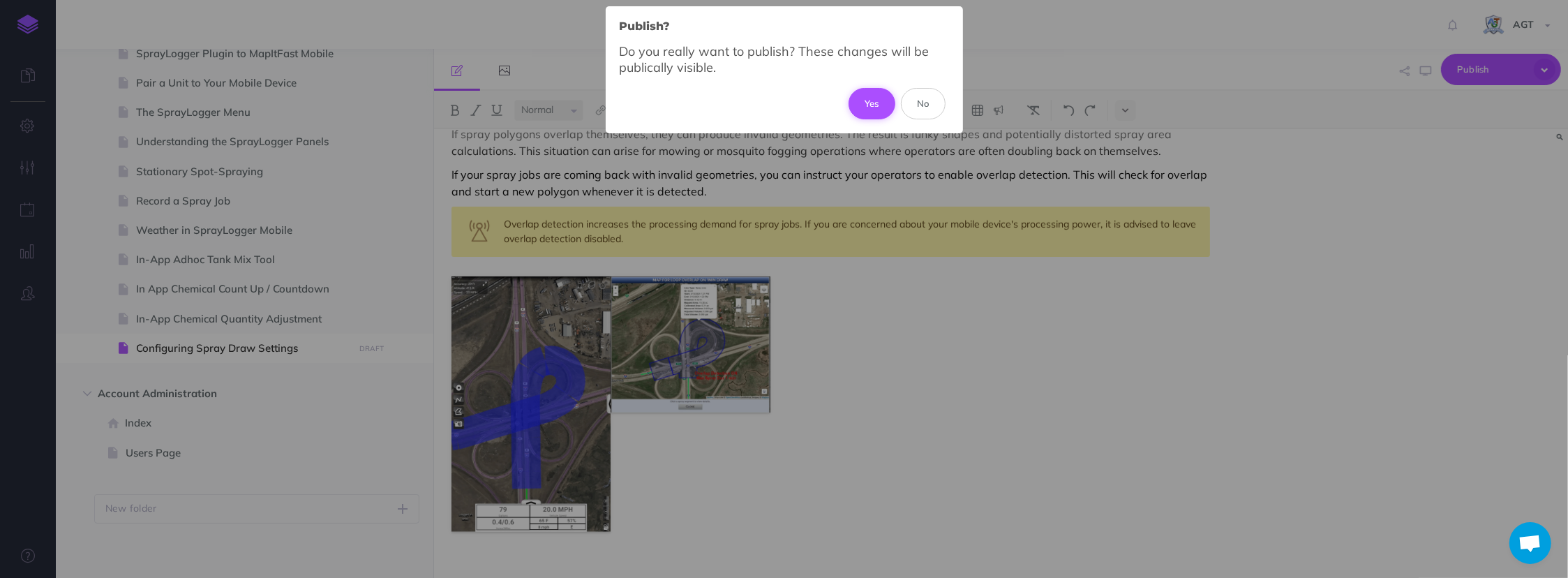
click at [865, 106] on button "Yes" at bounding box center [872, 103] width 46 height 31
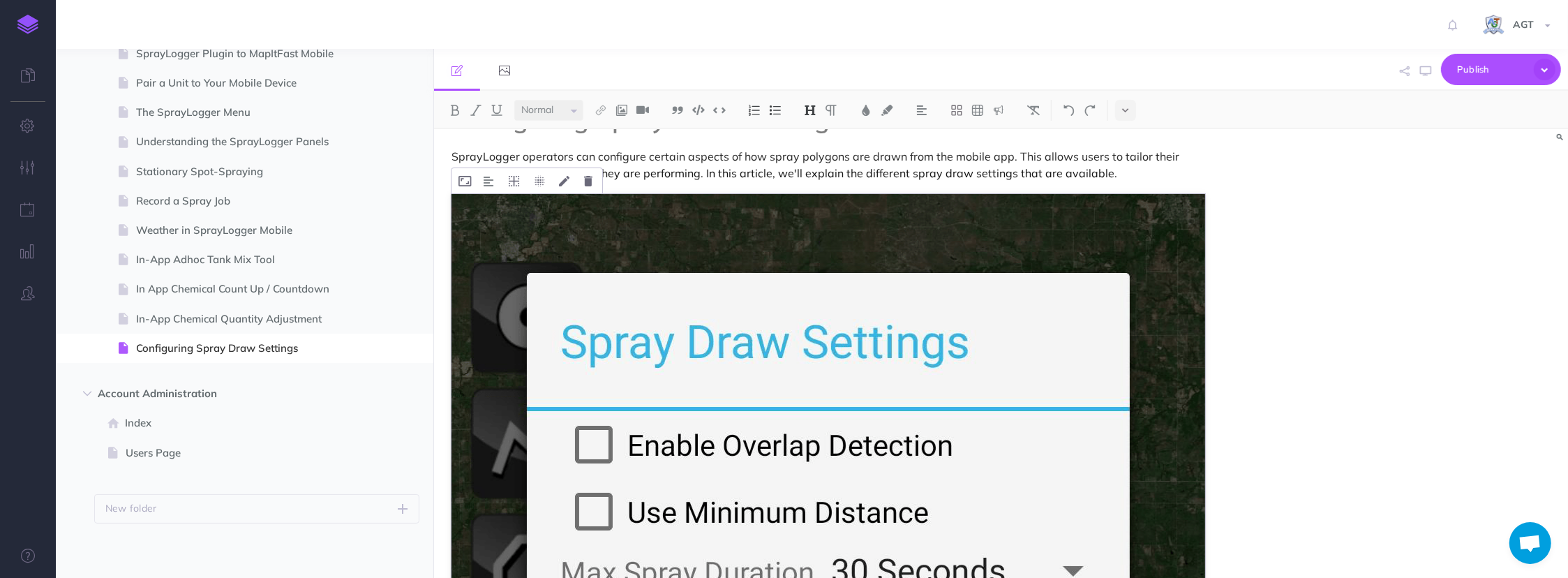
scroll to position [0, 0]
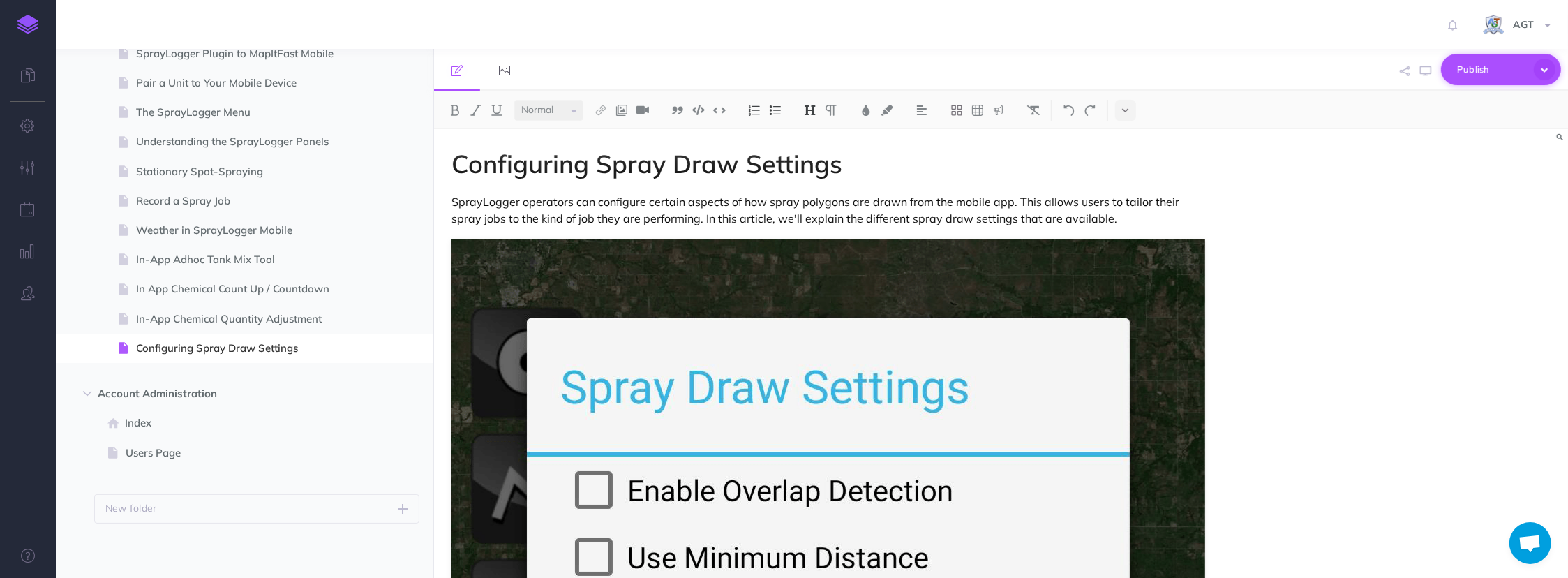
click at [1484, 76] on span "Publish" at bounding box center [1493, 69] width 70 height 21
